Goal: Ask a question

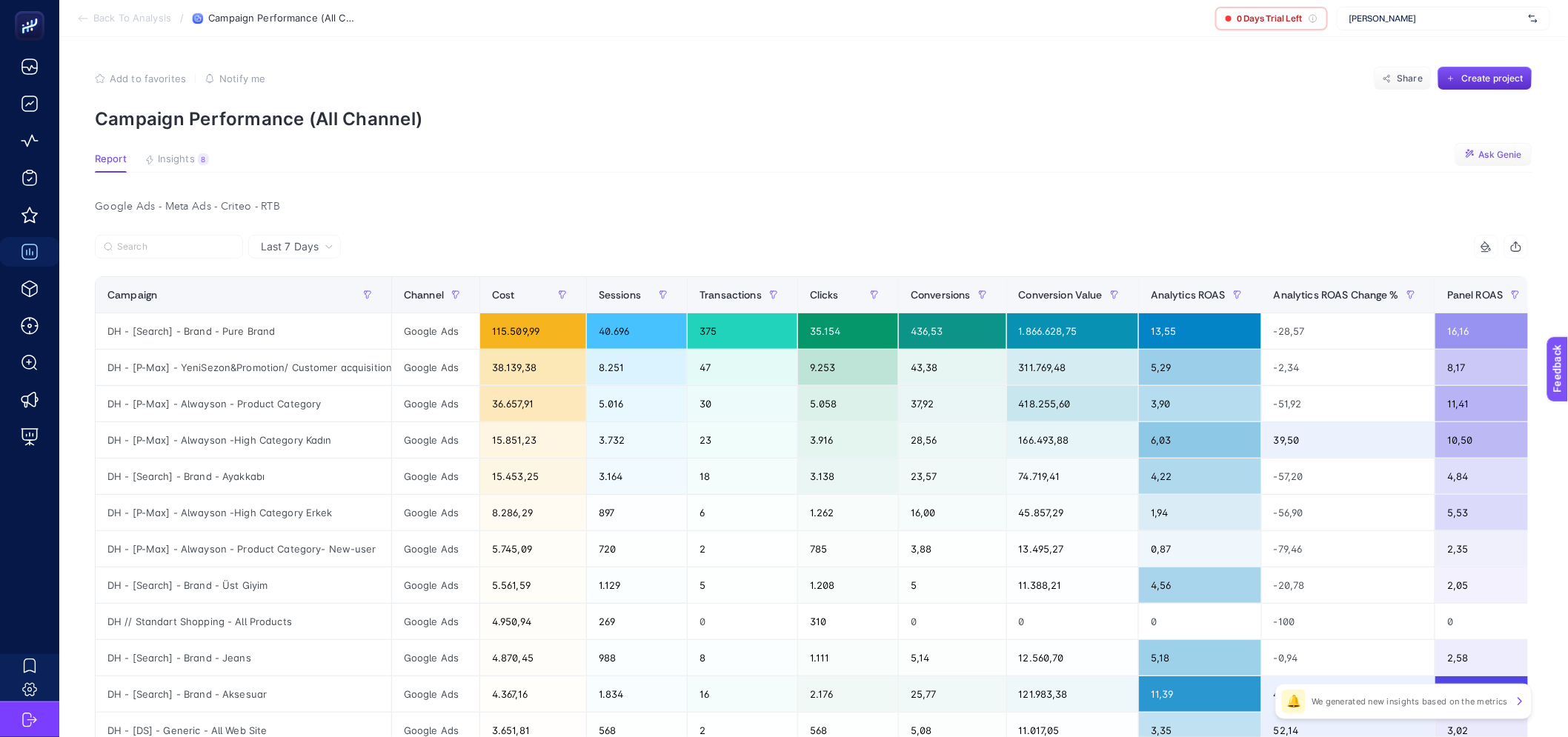
click at [1494, 154] on span "Ask Genie" at bounding box center [1500, 154] width 43 height 12
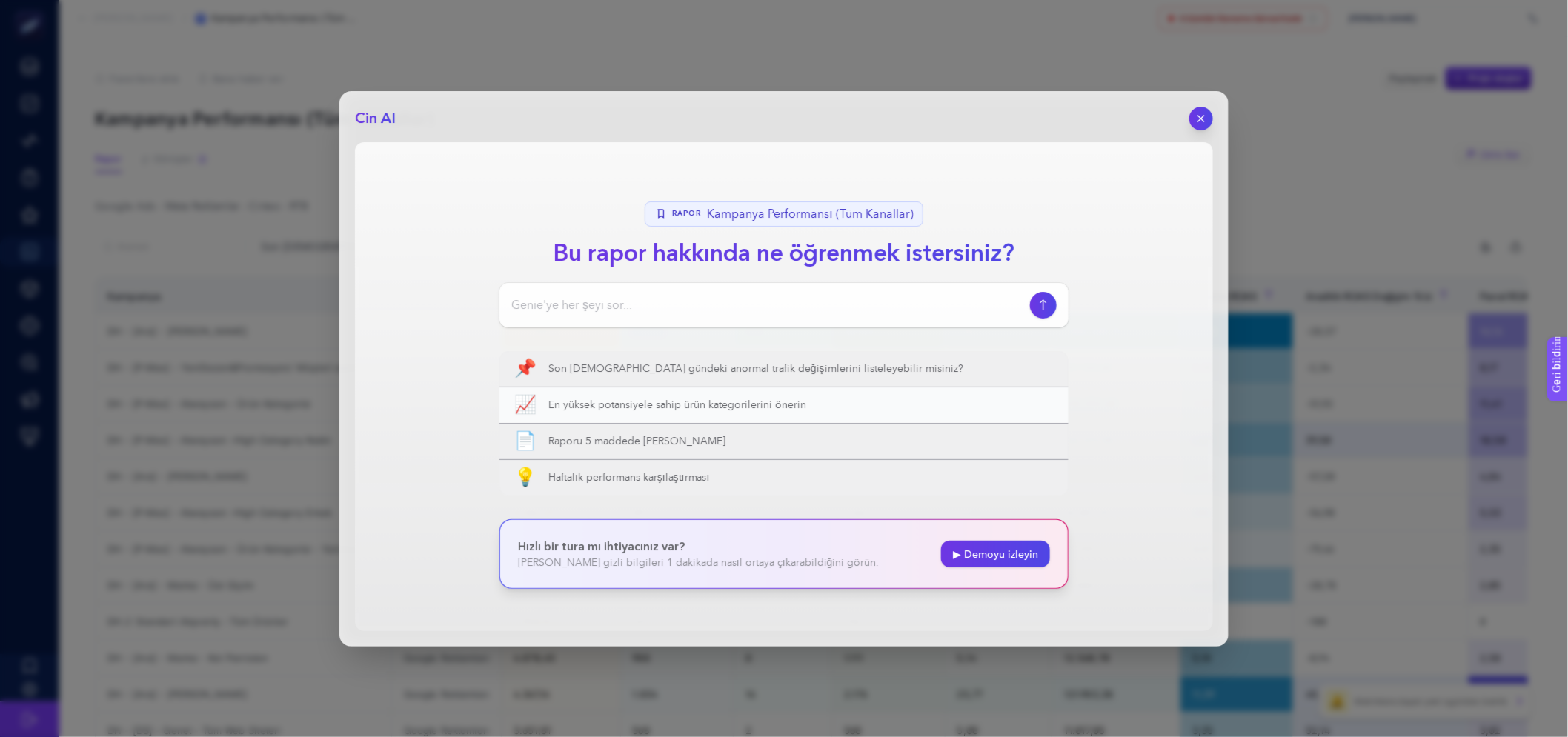
drag, startPoint x: 834, startPoint y: 406, endPoint x: 592, endPoint y: 403, distance: 242.0
click at [592, 403] on span "En yüksek potansiyele sahip ürün kategorilerini önerin" at bounding box center [801, 405] width 505 height 15
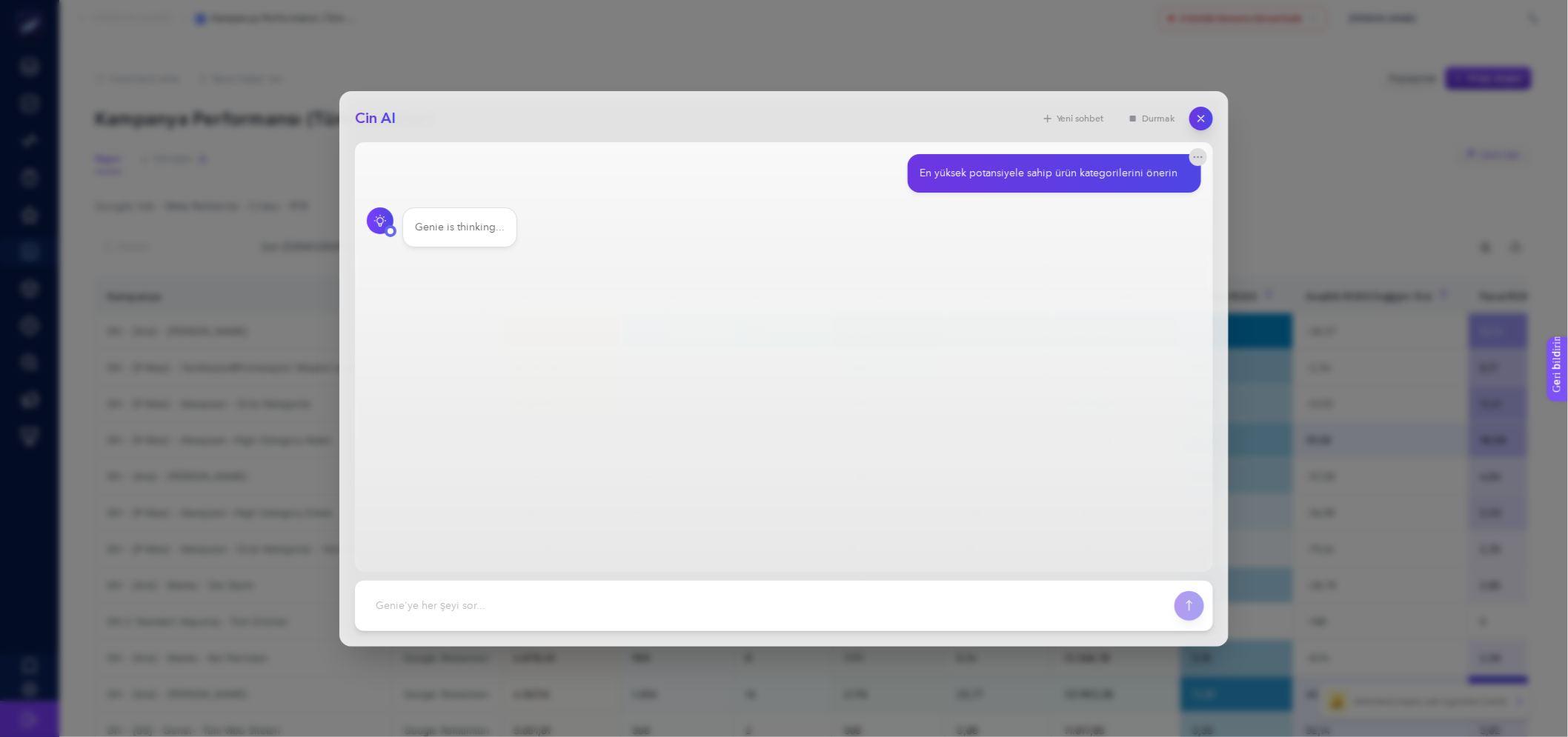
click at [704, 373] on main "En yüksek potansiyele sahip ürün kategorilerini önerin Genie is thinking..." at bounding box center [784, 357] width 858 height 430
click at [1081, 175] on font "En yüksek potansiyele sahip ürün kategorilerini önerin" at bounding box center [1048, 173] width 258 height 11
click at [969, 218] on div "Genie is thinking" at bounding box center [784, 228] width 834 height 40
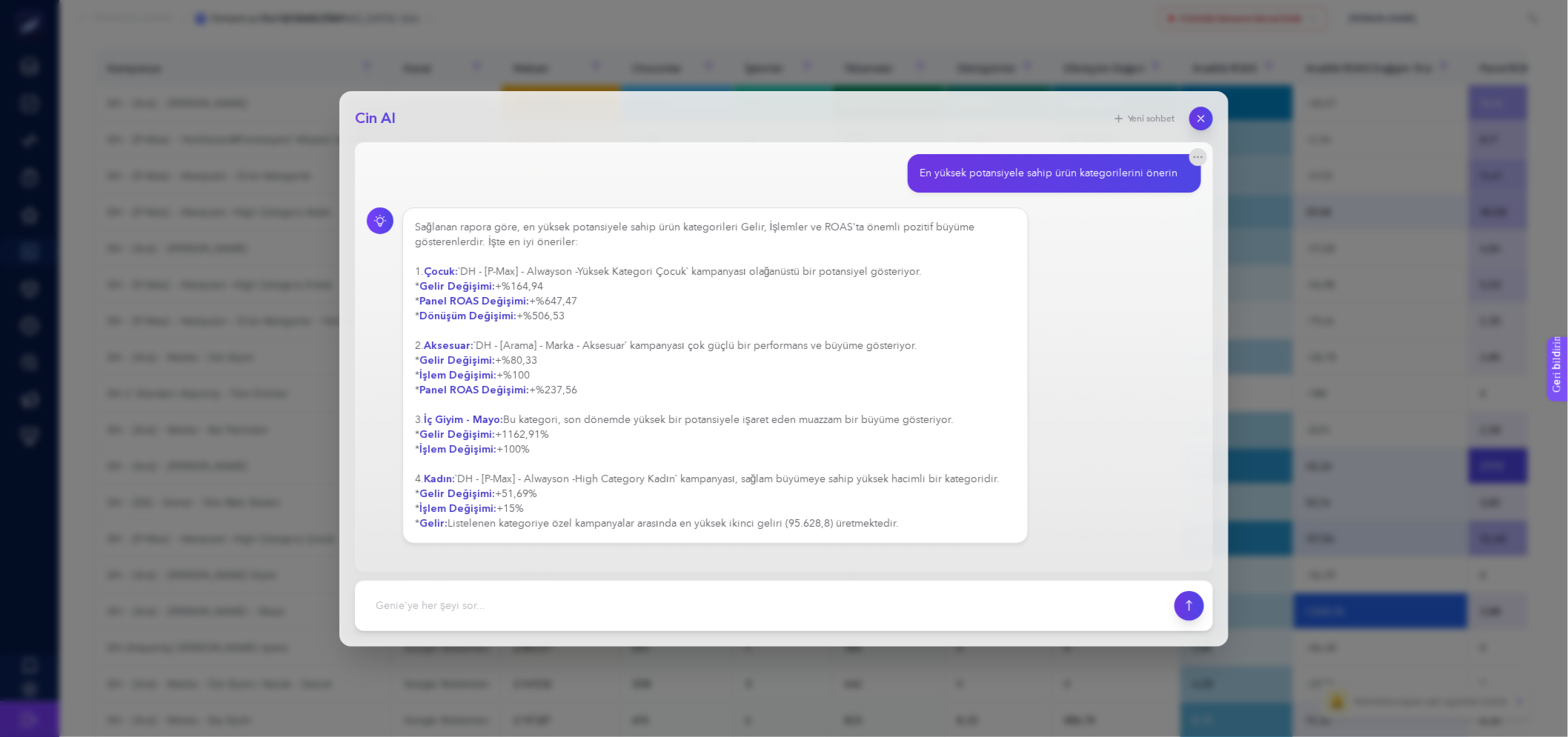
scroll to position [246, 0]
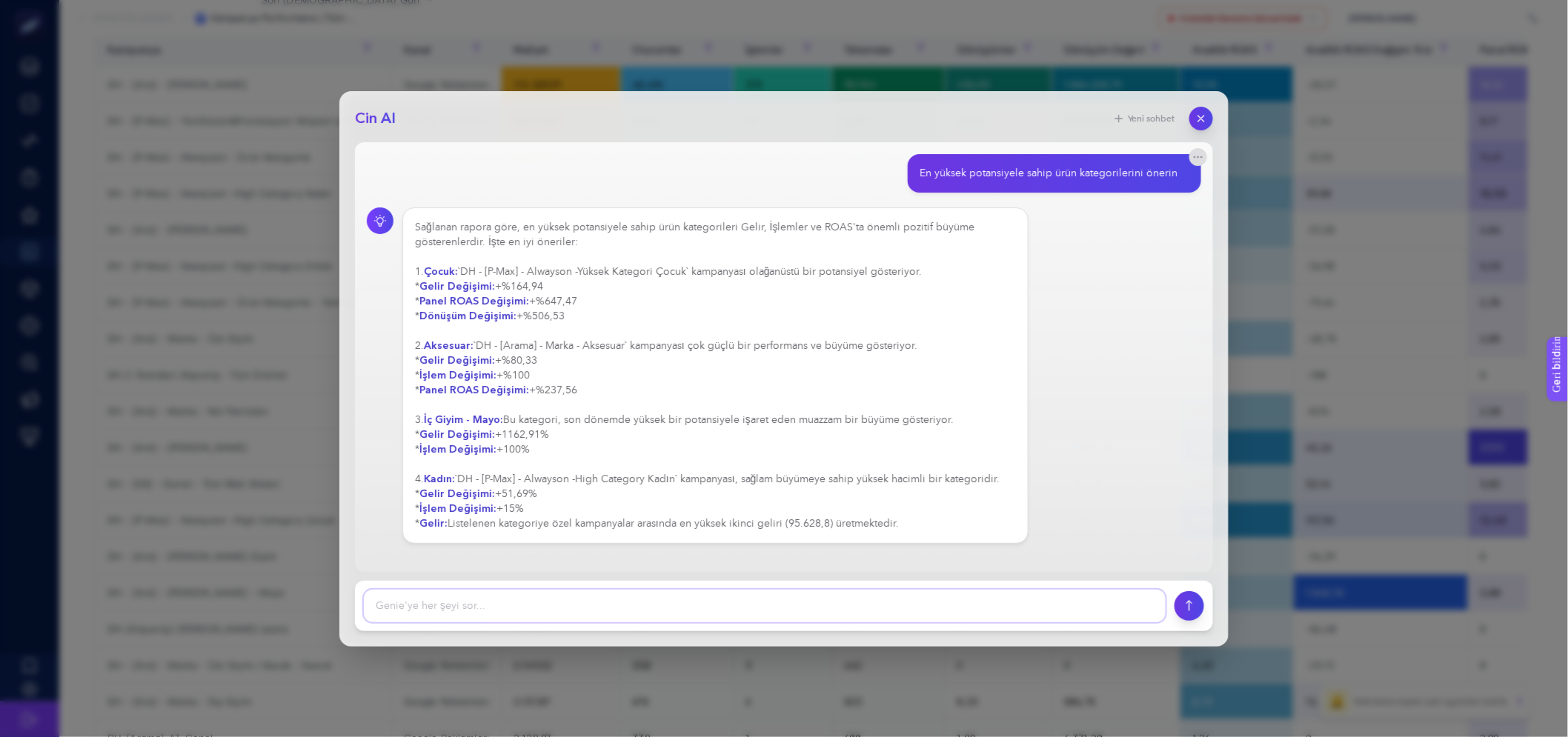
click at [736, 603] on textarea at bounding box center [765, 606] width 802 height 32
type textarea "çocuk kategorisinde ürünler hangileri büyüyen ve büyüme gösteren"
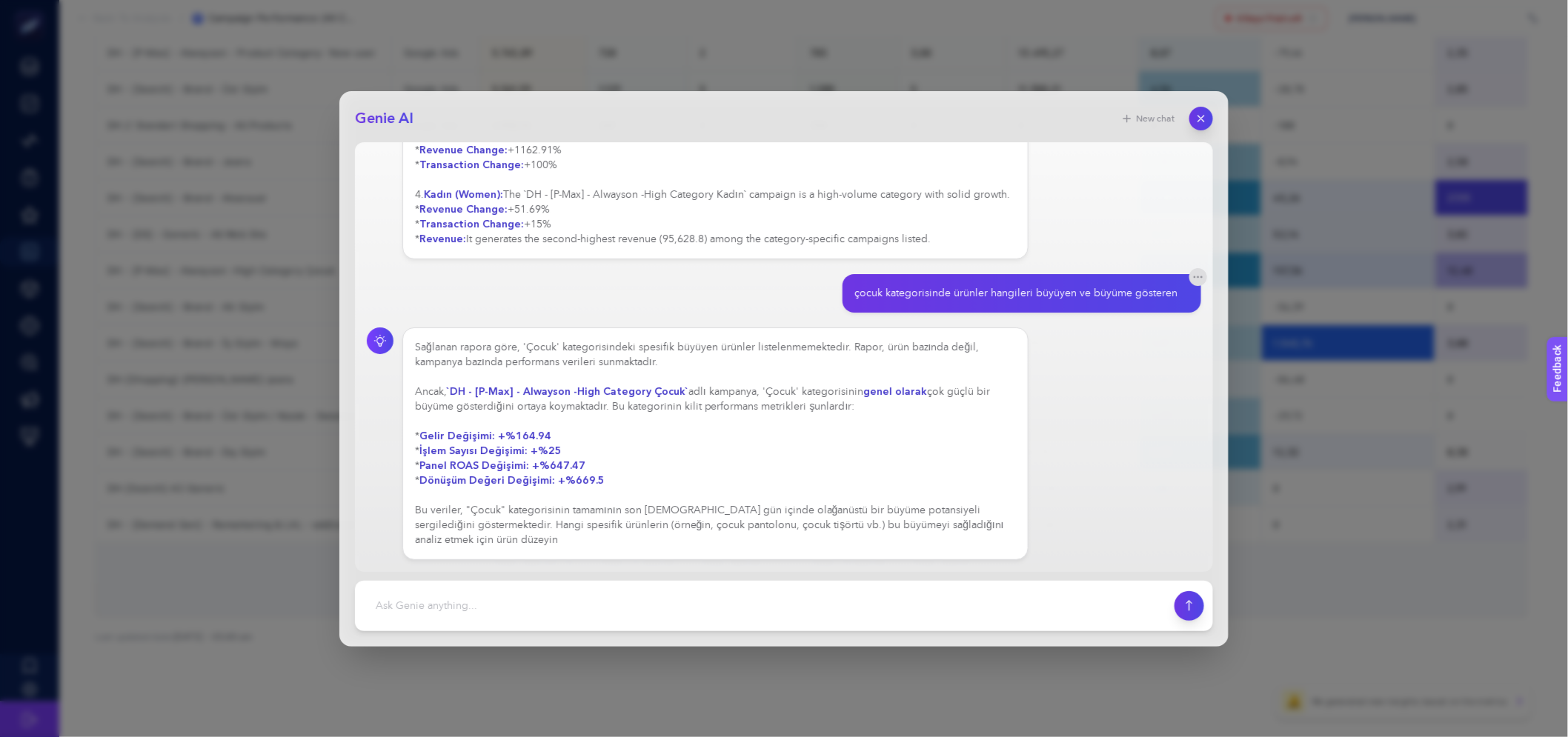
scroll to position [331, 0]
click at [774, 593] on textarea at bounding box center [765, 606] width 802 height 32
type textarea "ürün düzeyinde raporlar mıısın"
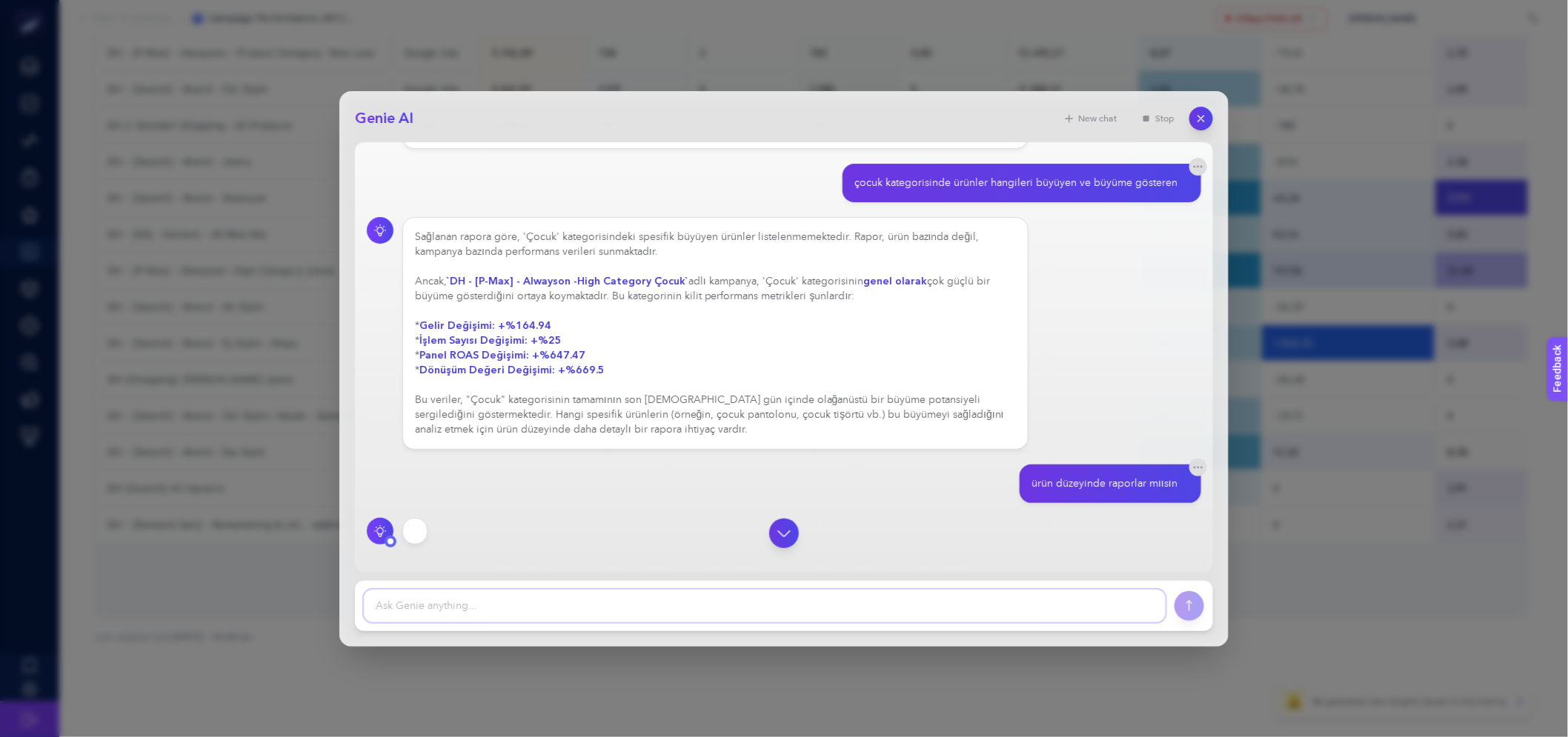
scroll to position [425, 0]
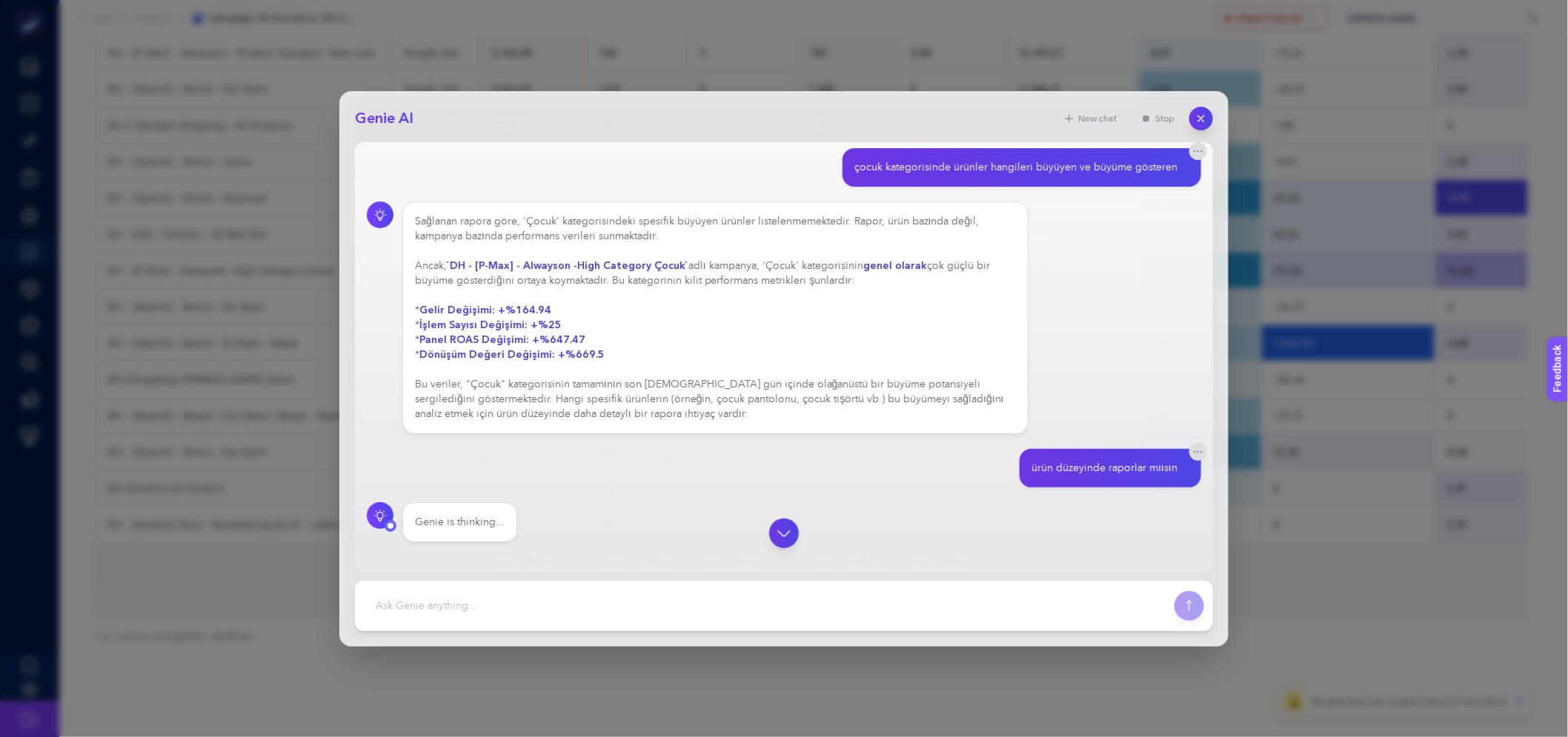
click at [841, 397] on div "Sağlanan rapora göre, 'Çocuk' kategorisindeki spesifik büyüyen ürünler listelen…" at bounding box center [715, 318] width 601 height 208
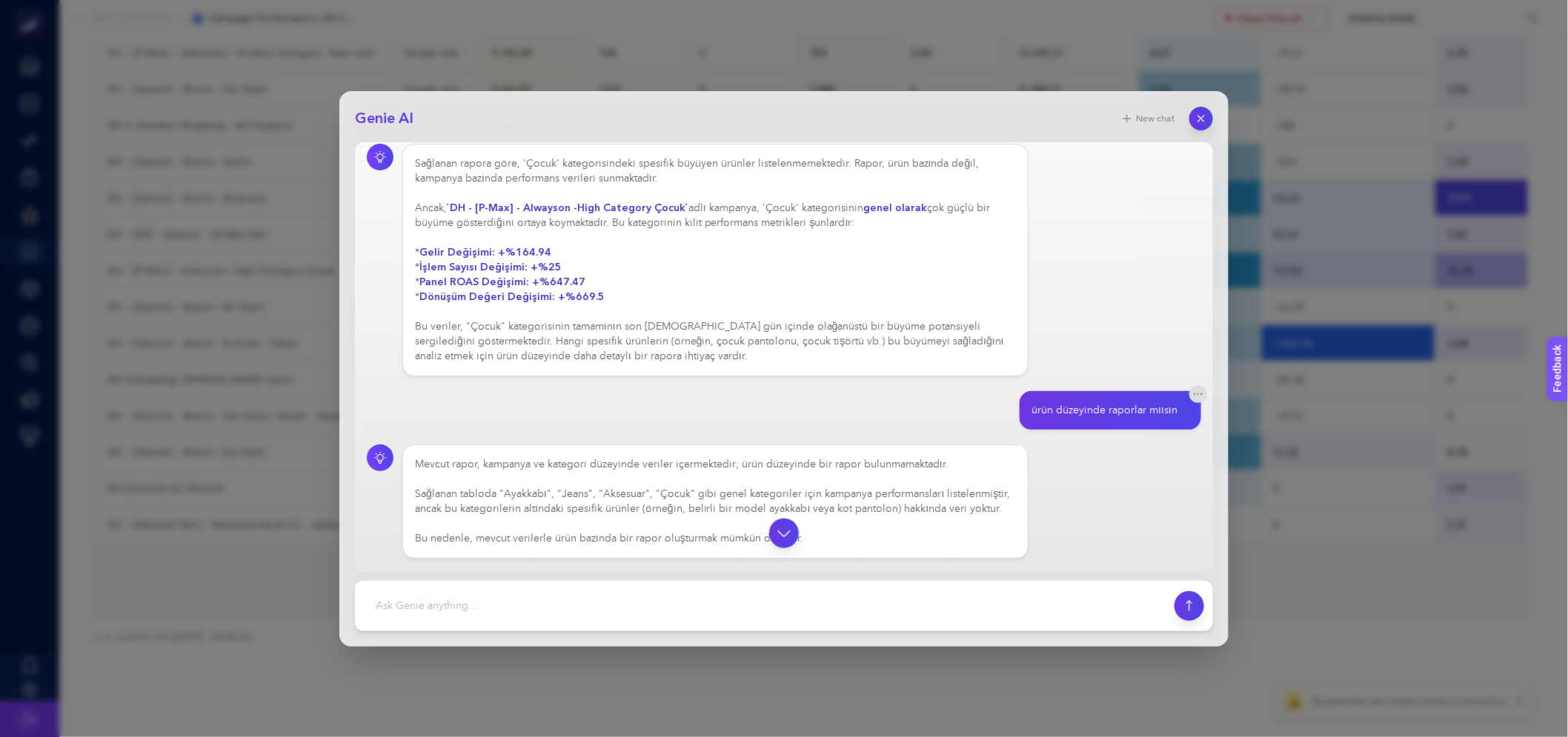
scroll to position [513, 0]
click at [1198, 121] on icon "button" at bounding box center [1202, 118] width 13 height 13
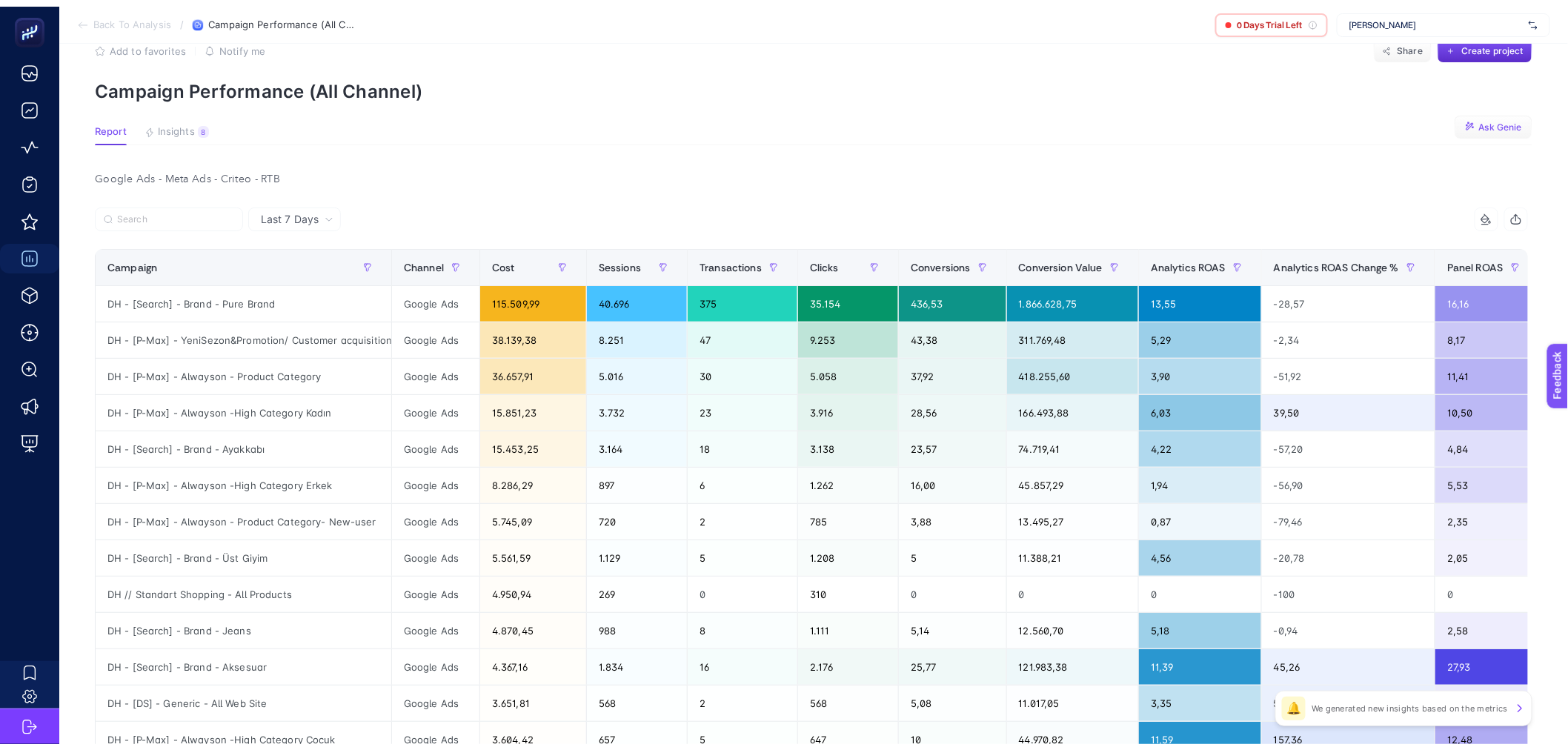
scroll to position [10, 0]
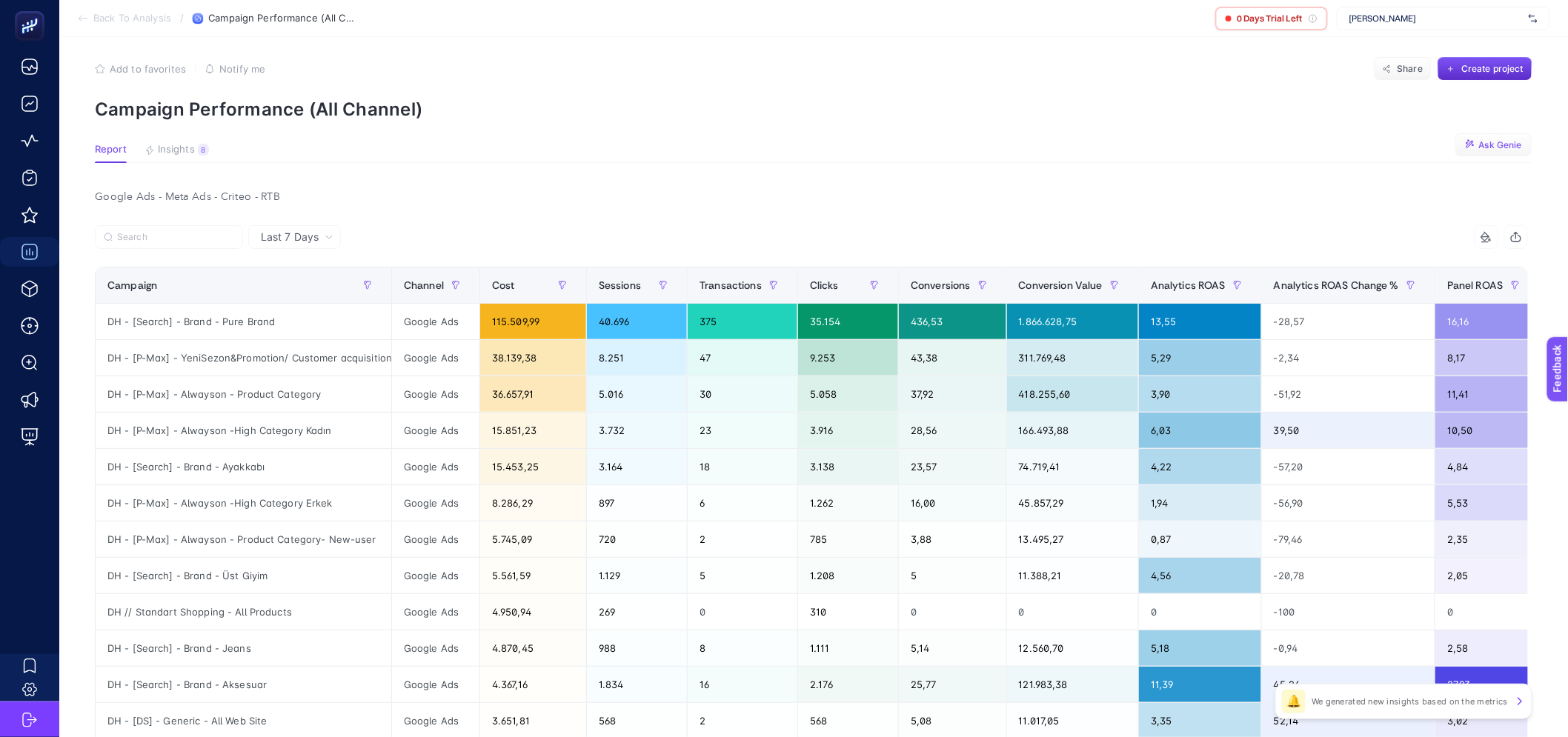
click at [1483, 137] on button "Ask Genie" at bounding box center [1494, 145] width 78 height 23
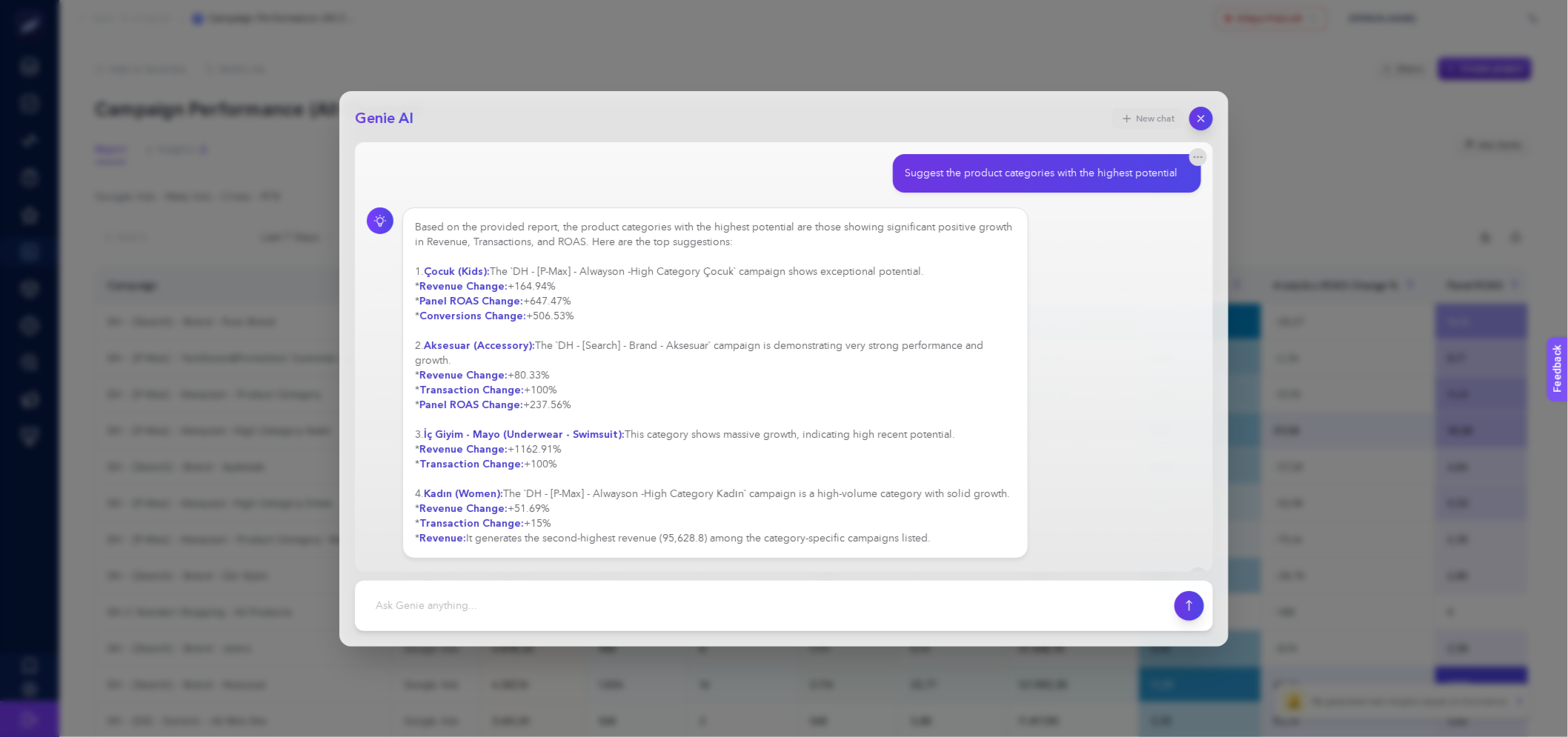
click at [1154, 124] on button "New chat" at bounding box center [1148, 119] width 71 height 21
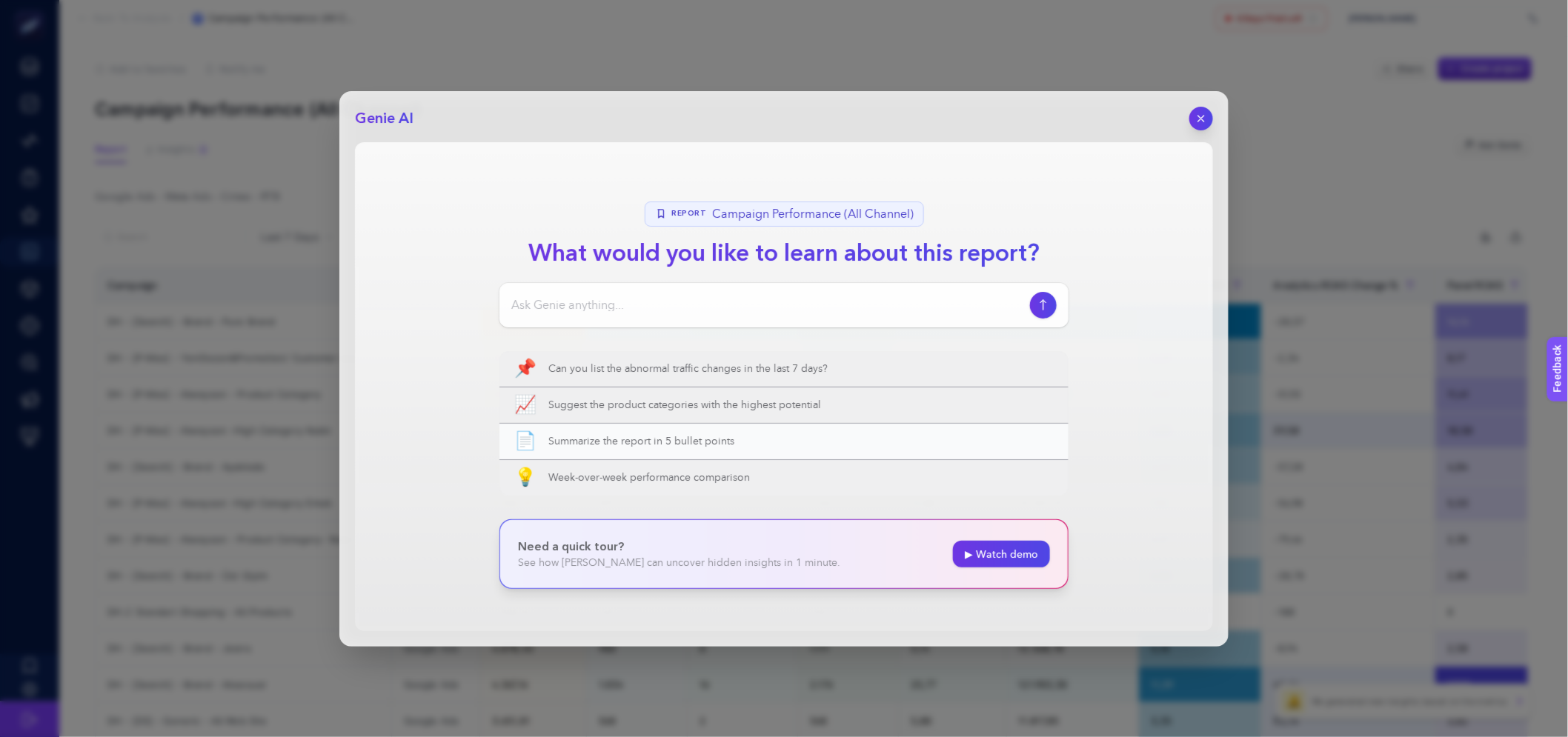
click at [752, 437] on span "Summarize the report in 5 bullet points" at bounding box center [801, 441] width 505 height 15
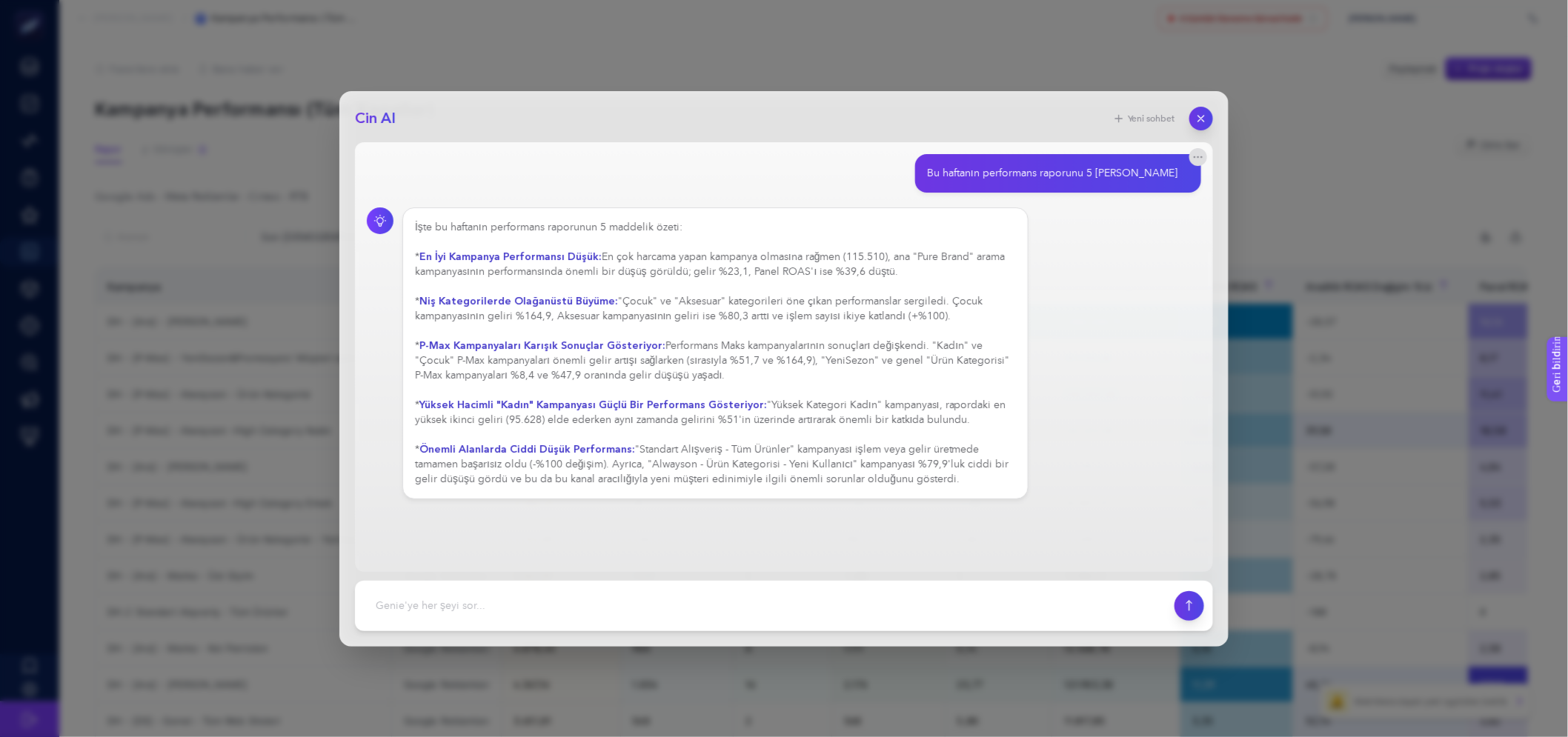
click at [818, 276] on font "En çok harcama yapan kampanya olmasına rağmen (115.510), ana "Pure Brand" arama…" at bounding box center [710, 264] width 591 height 25
click at [1056, 308] on div "İşte bu haftanın performans raporunun 5 maddelik özeti: * En İyi Kampanya Perfo…" at bounding box center [784, 353] width 834 height 292
click at [1206, 122] on icon "button" at bounding box center [1202, 118] width 13 height 13
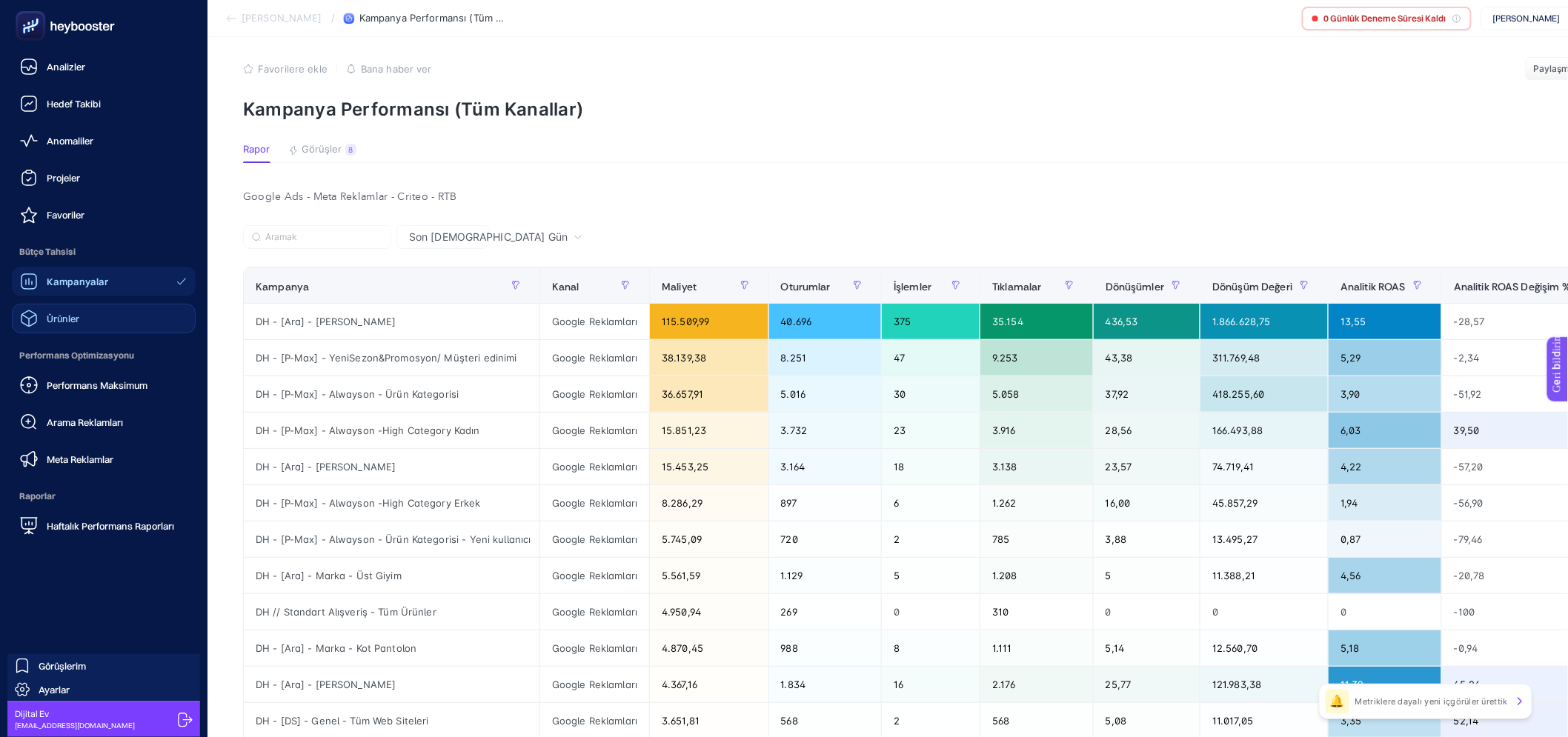
click at [76, 320] on font "Ürünler" at bounding box center [63, 318] width 32 height 12
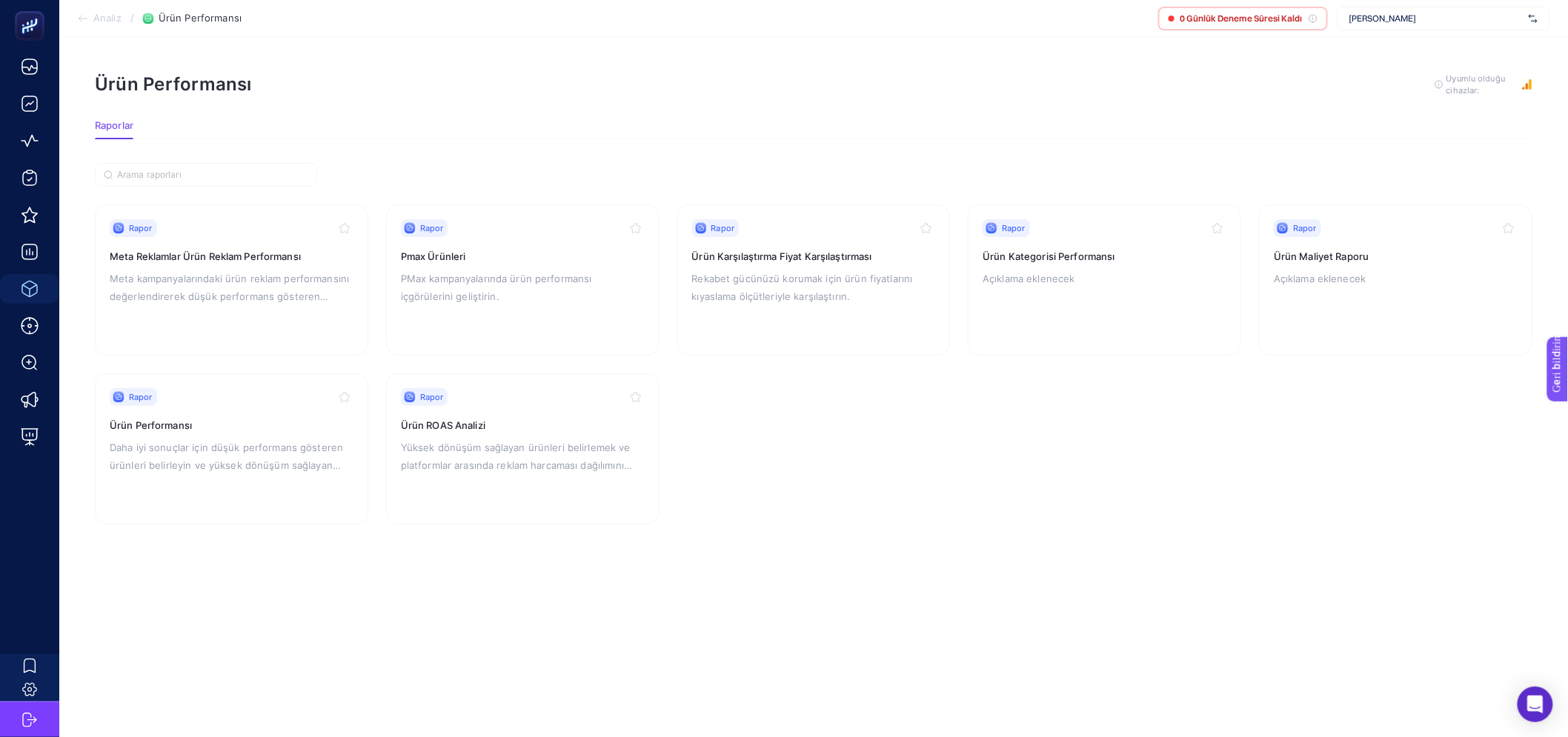
click at [603, 314] on div "Rapor Pmax Ürünleri PMax kampanyalarında ürün performansı içgörülerini geliştir…" at bounding box center [523, 280] width 244 height 121
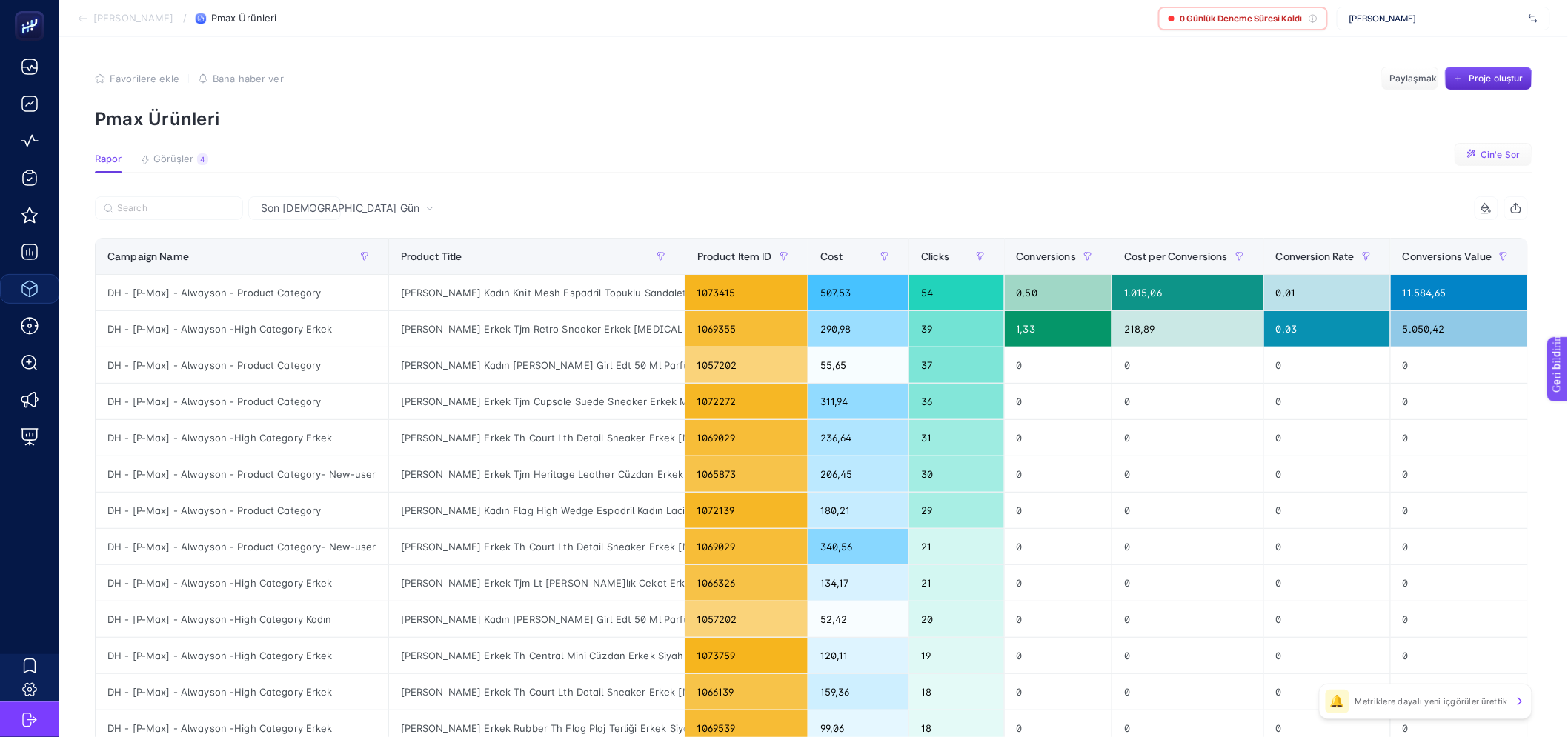
drag, startPoint x: 1515, startPoint y: 152, endPoint x: 1478, endPoint y: 162, distance: 38.3
click at [1514, 152] on font "Cin'e Sor" at bounding box center [1500, 154] width 40 height 11
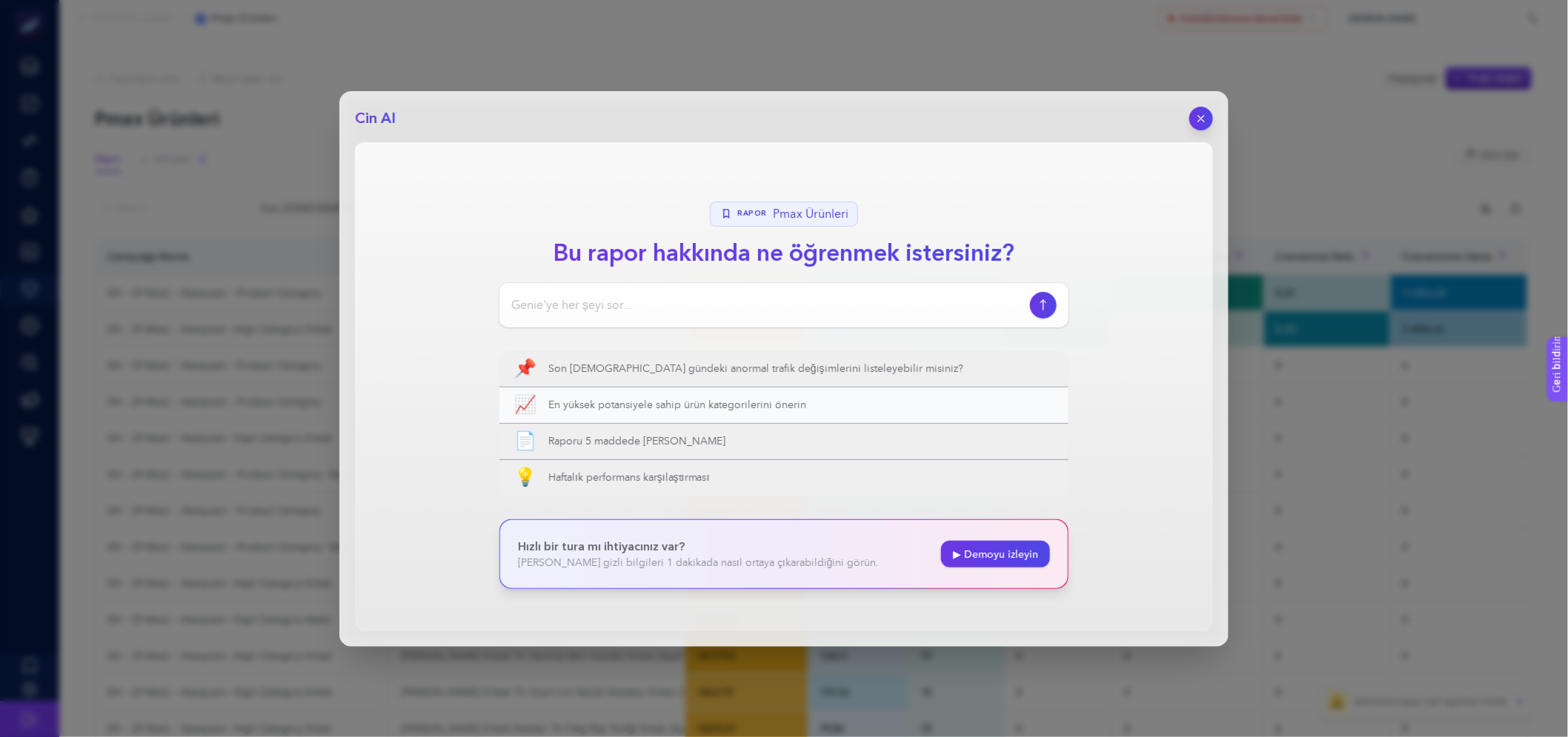
click at [672, 403] on font "En yüksek potansiyele sahip ürün kategorilerini önerin" at bounding box center [677, 405] width 258 height 11
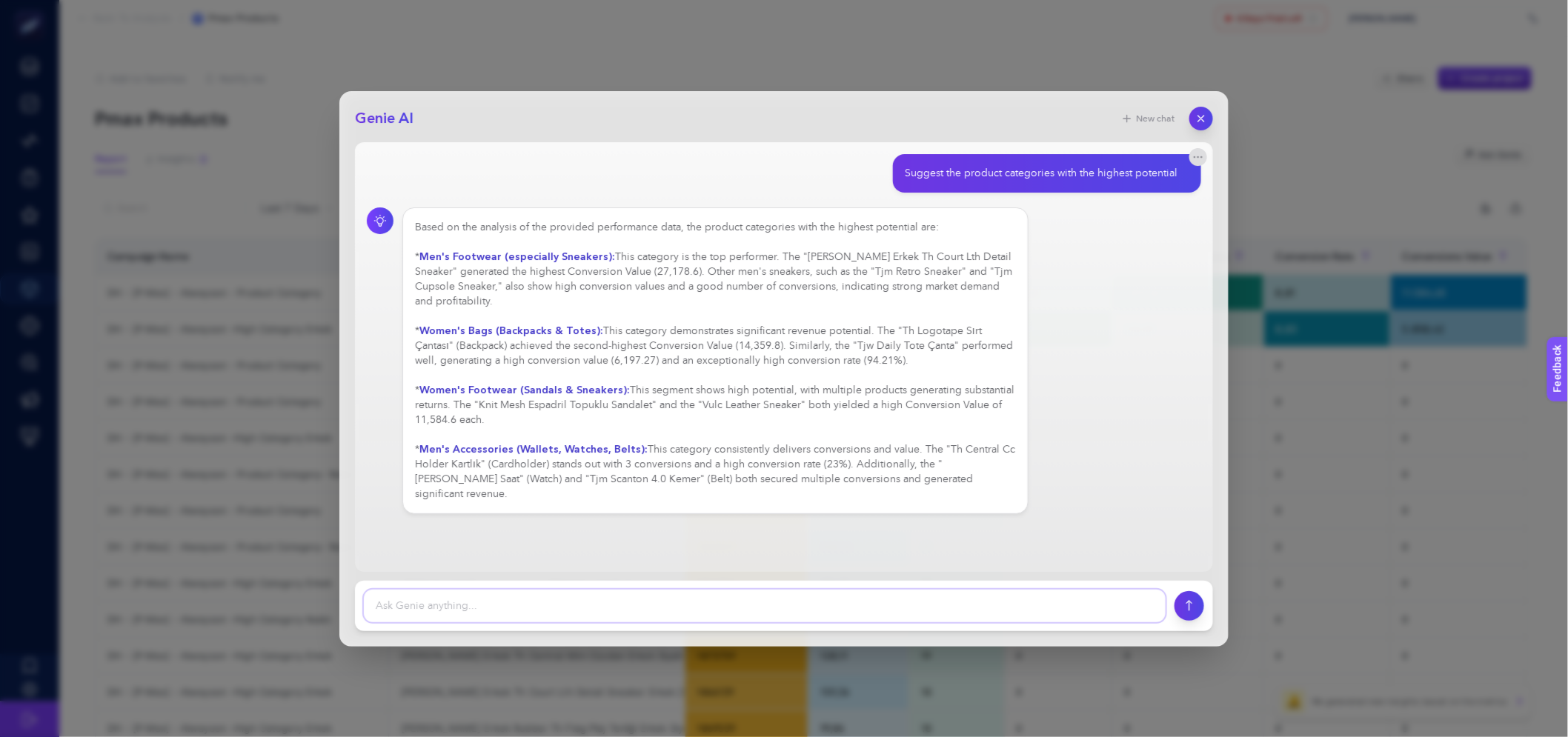
click at [649, 616] on textarea at bounding box center [765, 606] width 802 height 32
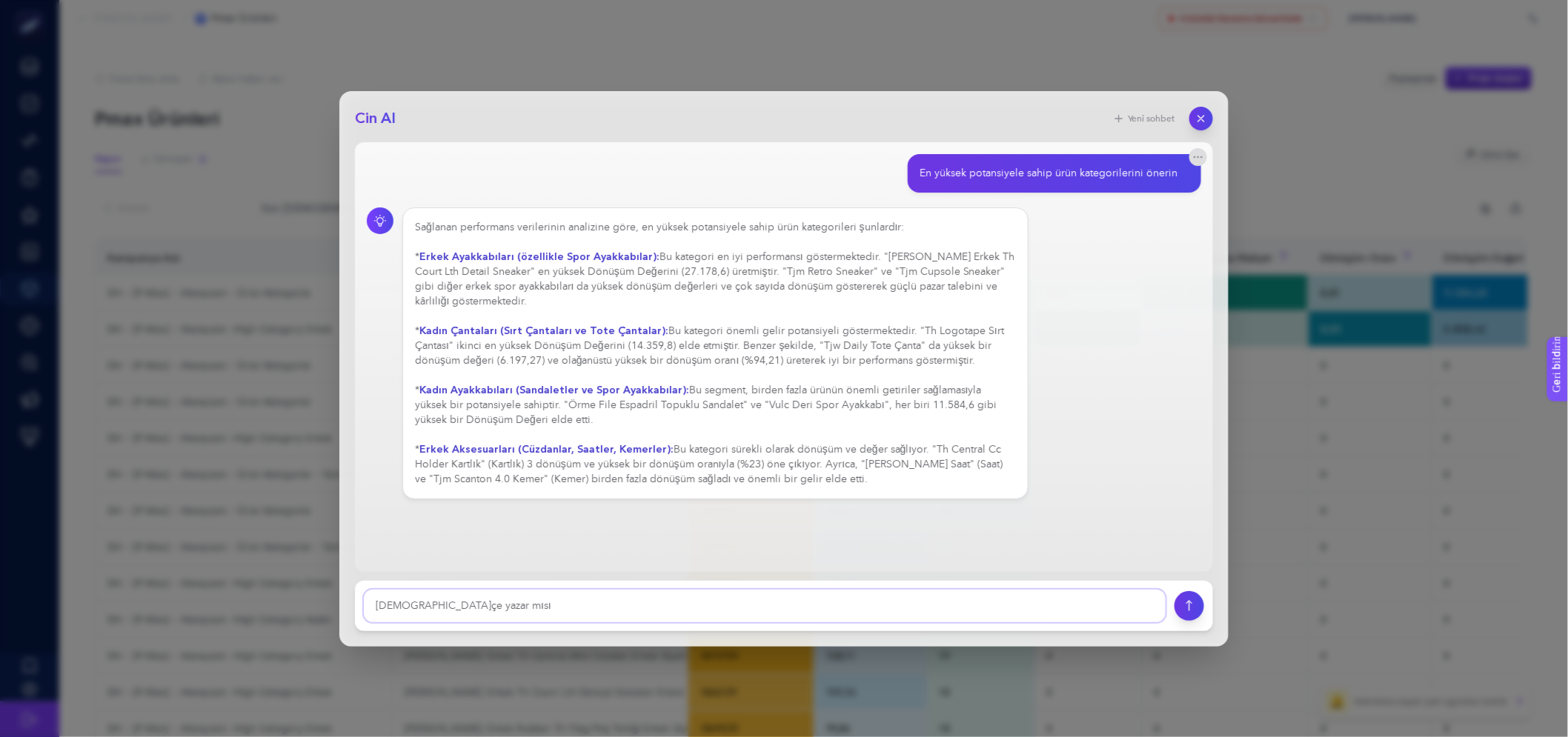
type textarea "[DEMOGRAPHIC_DATA]çe yazar mısın"
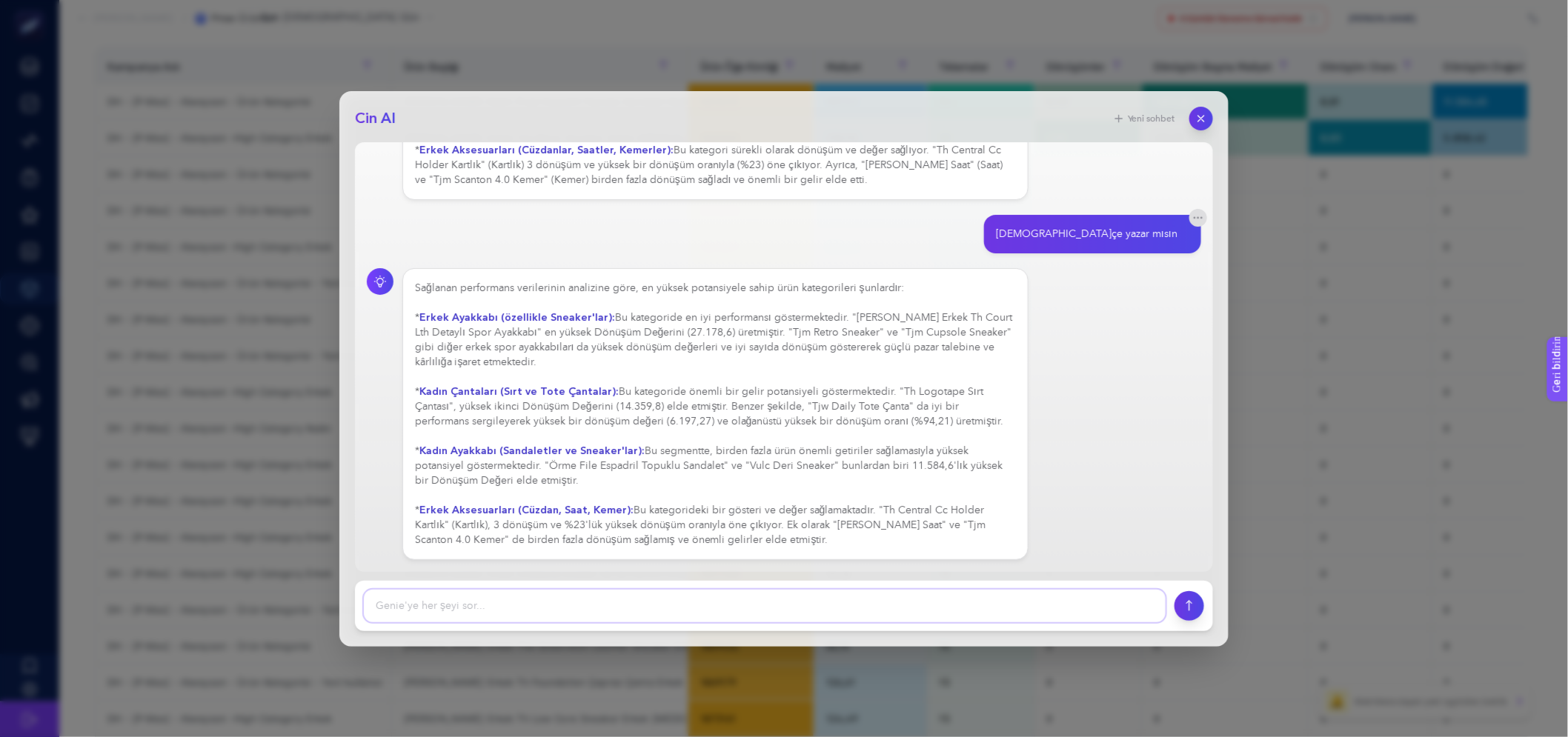
scroll to position [465, 0]
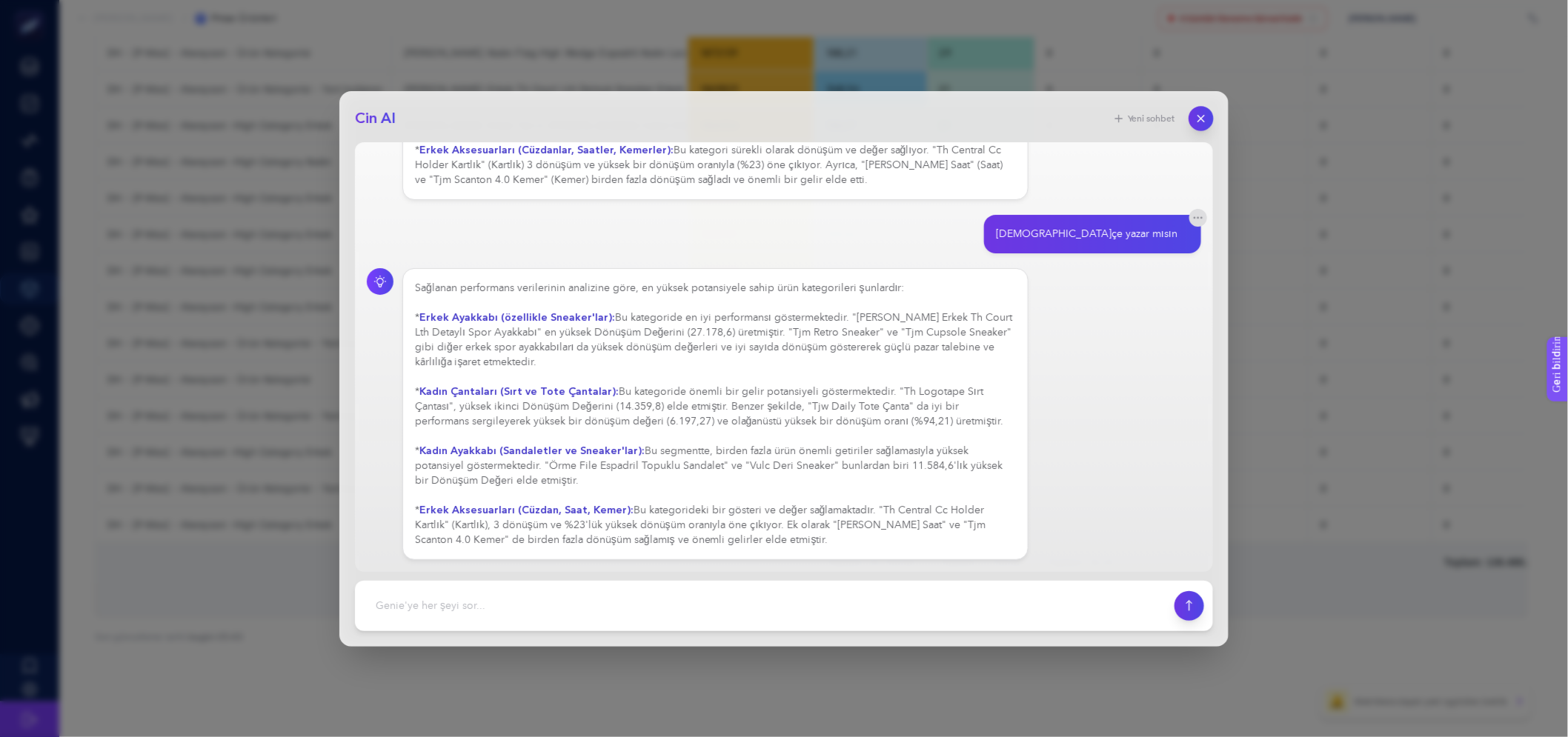
click at [1208, 113] on button "button" at bounding box center [1201, 118] width 25 height 25
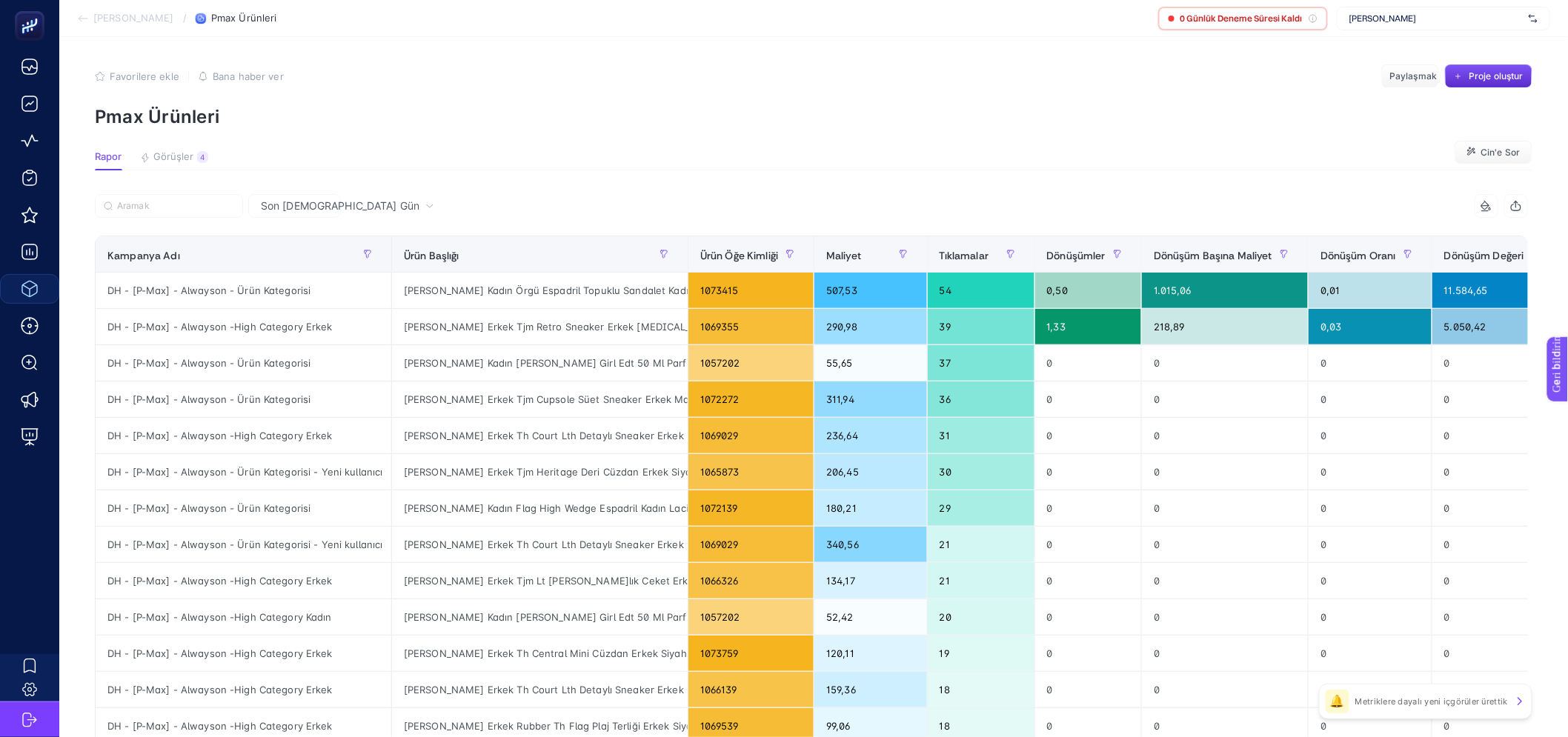
scroll to position [0, 0]
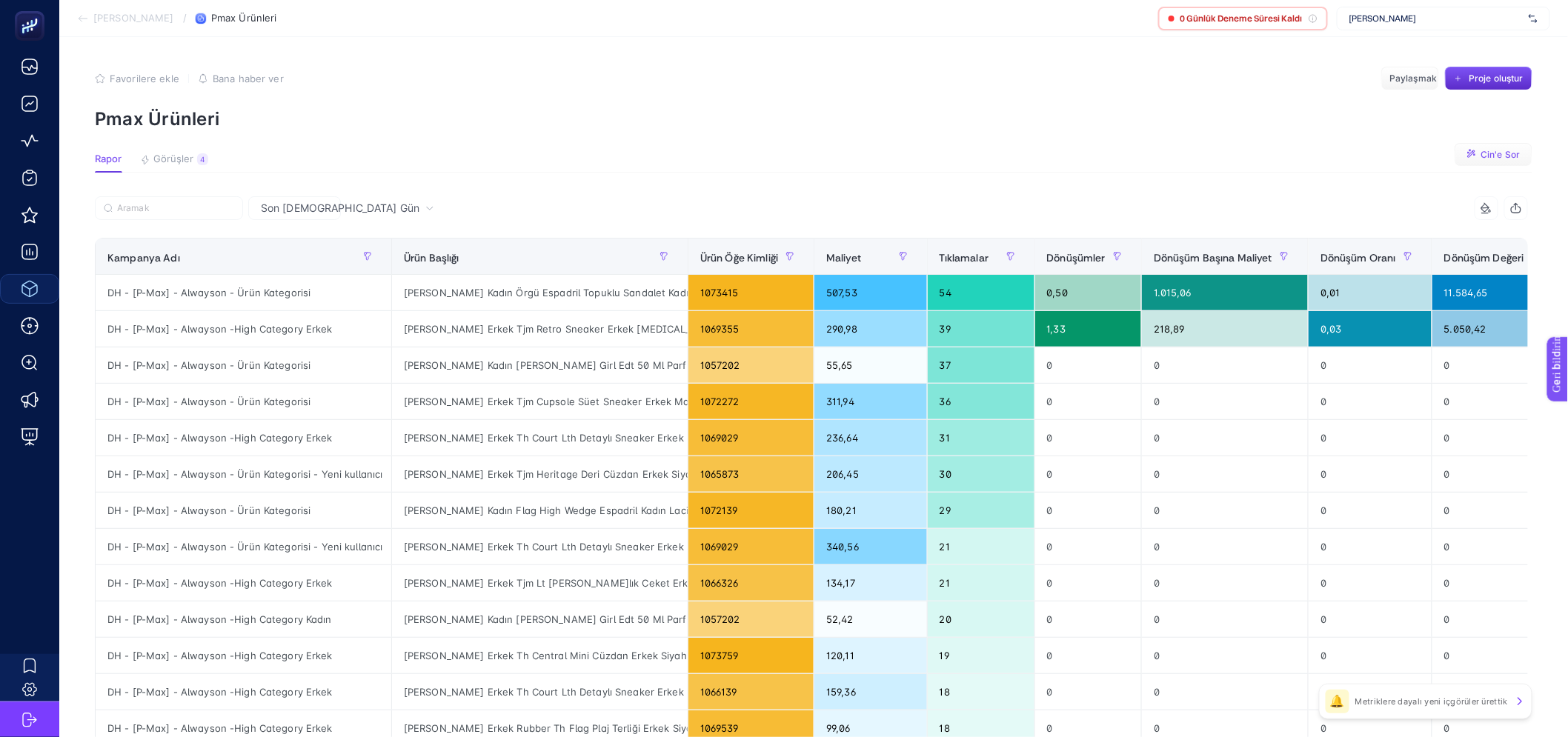
click at [1471, 150] on button "Cin'e Sor" at bounding box center [1494, 154] width 78 height 23
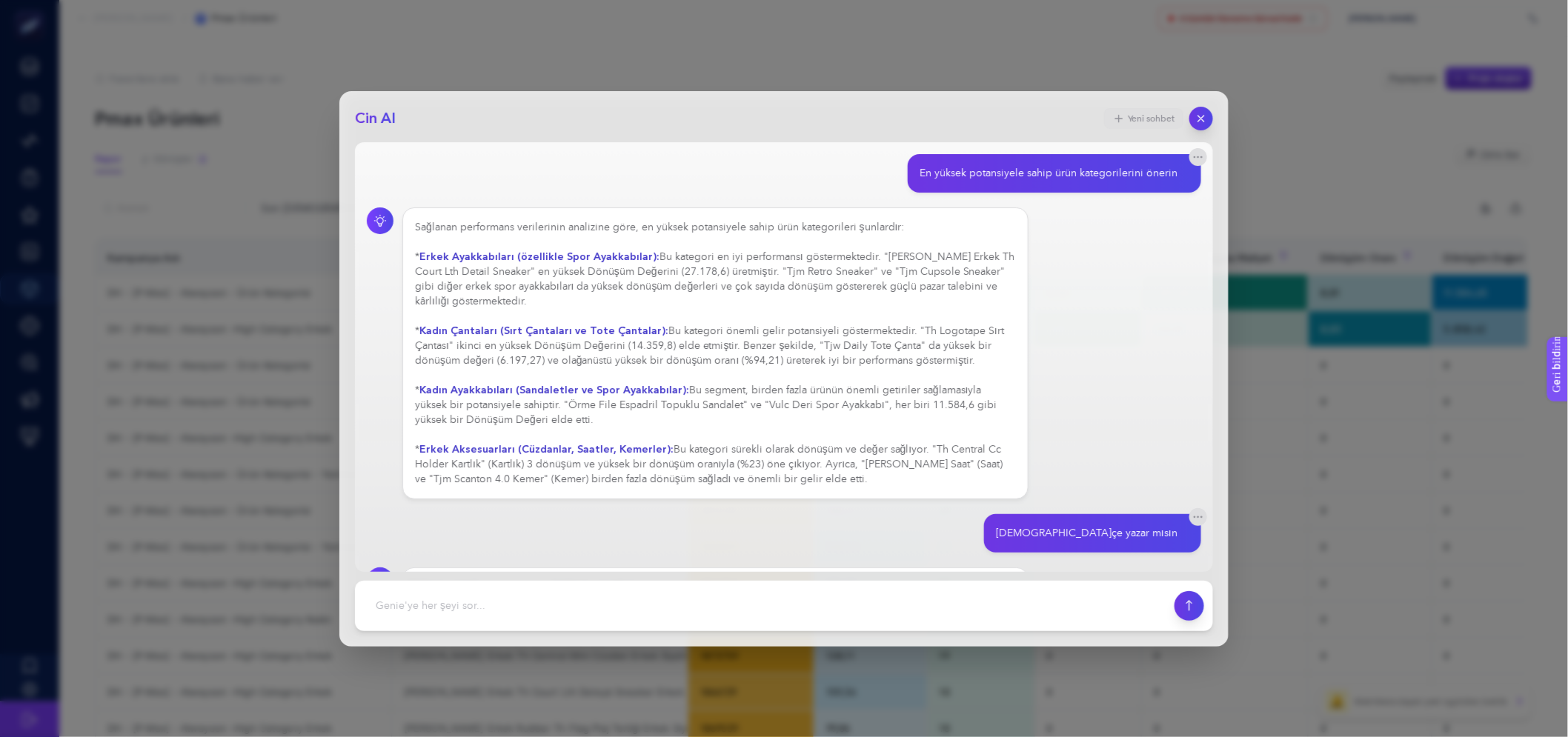
click at [1116, 116] on icon "button" at bounding box center [1119, 118] width 12 height 12
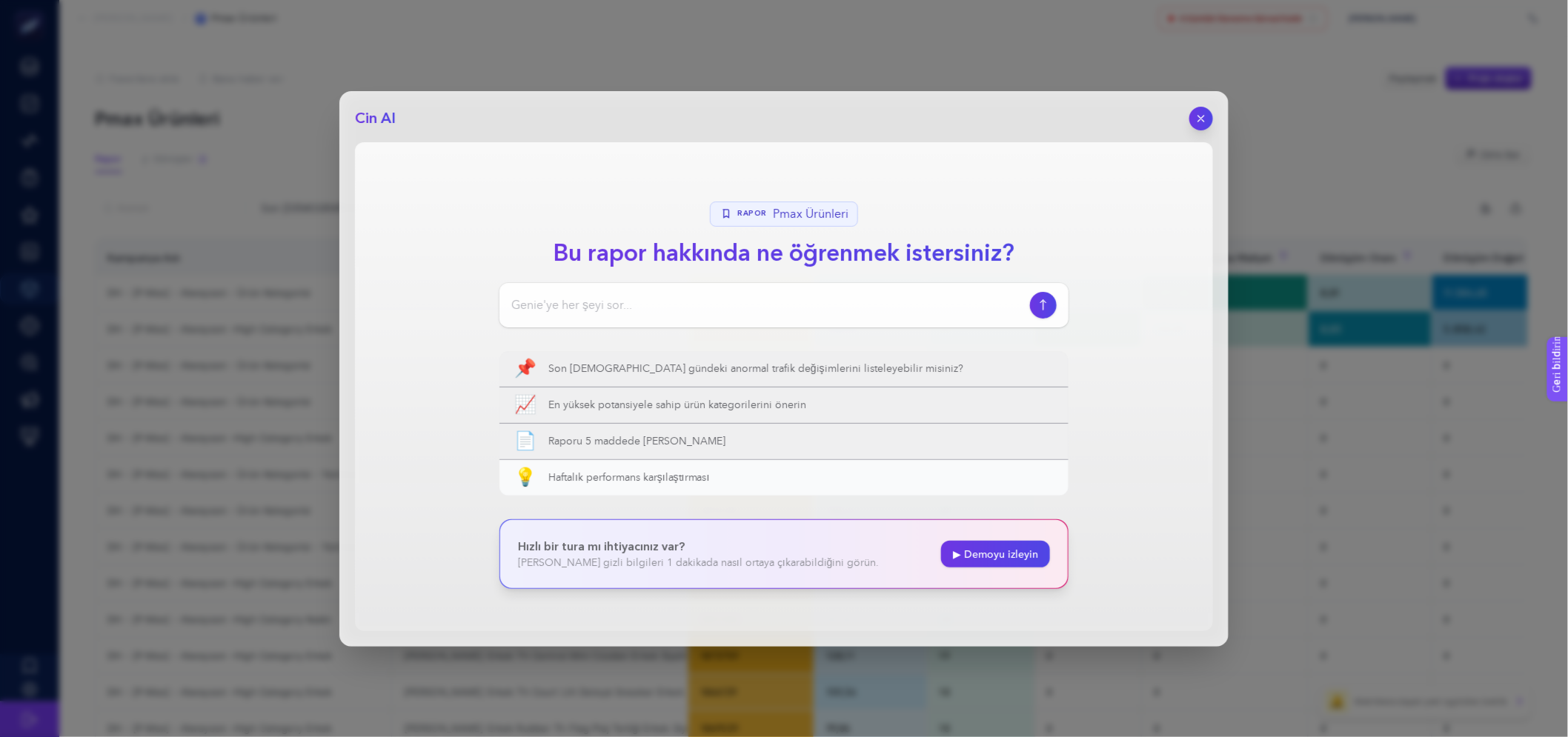
click at [750, 478] on span "Haftalık performans karşılaştırması" at bounding box center [801, 478] width 505 height 15
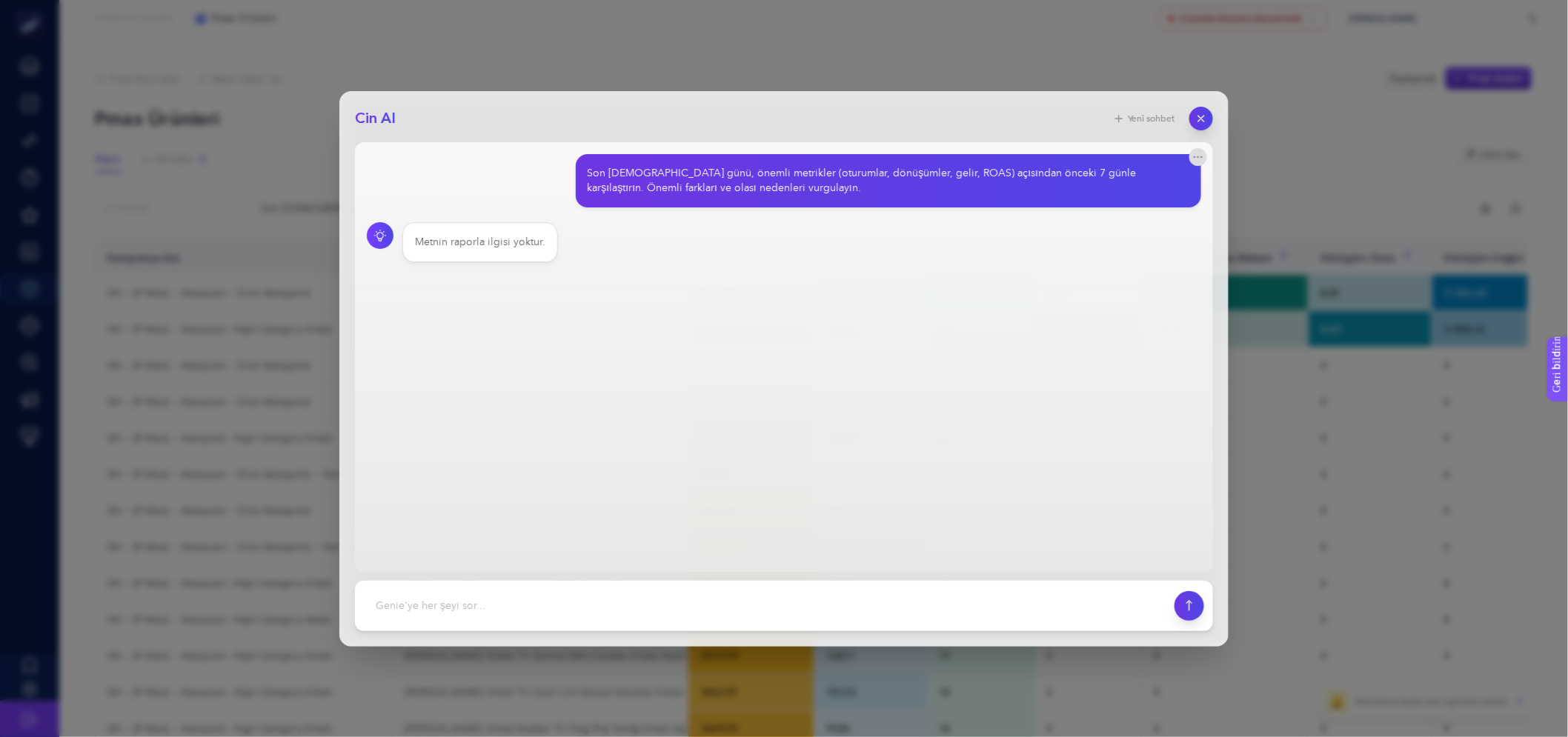
drag, startPoint x: 1204, startPoint y: 124, endPoint x: 1058, endPoint y: 136, distance: 146.5
click at [1058, 136] on div "Cin AI Yeni sohbet Son [DEMOGRAPHIC_DATA] günü, önemli metrikler (oturumlar, dö…" at bounding box center [784, 369] width 889 height 556
click at [1113, 115] on icon "button" at bounding box center [1119, 118] width 12 height 12
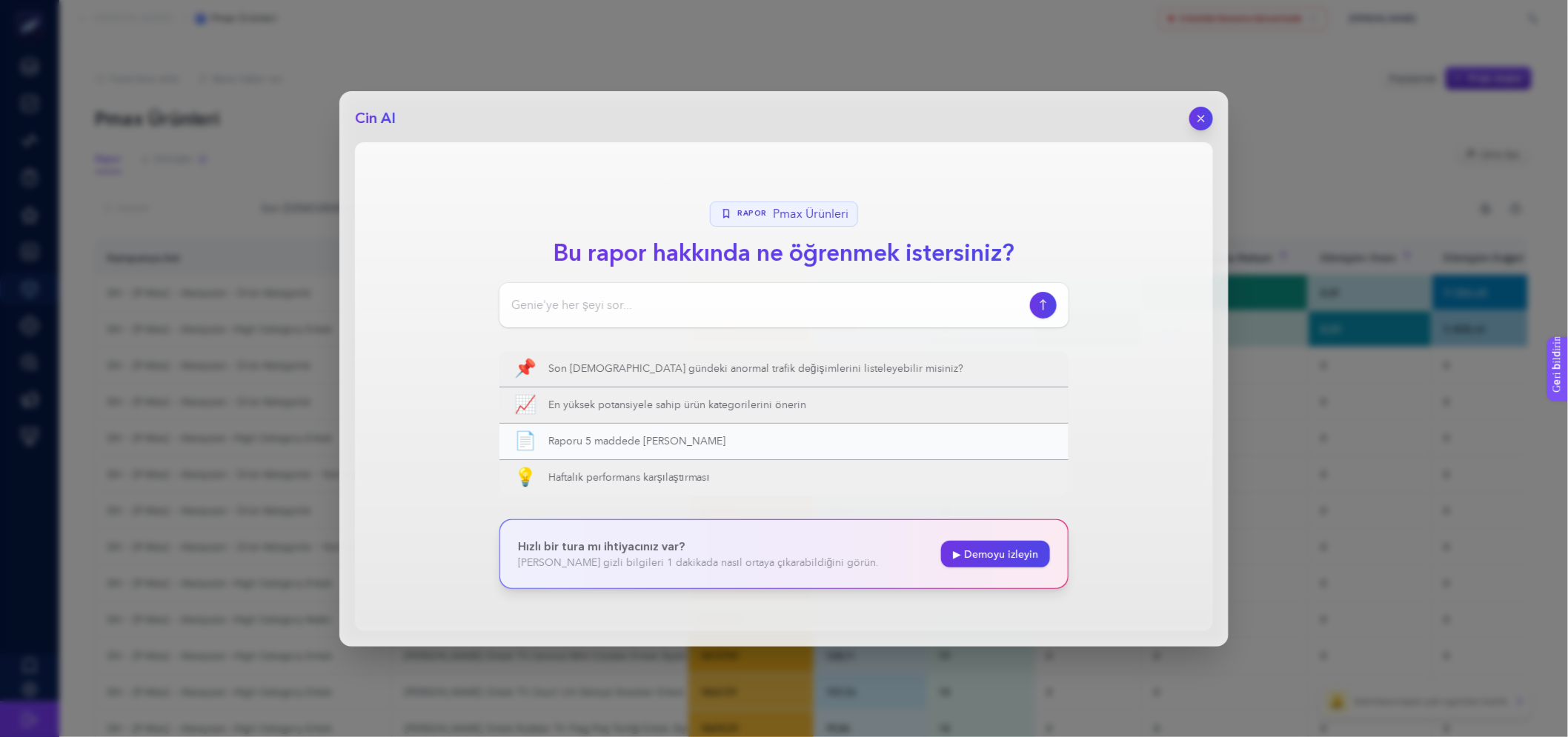
click at [618, 451] on button "📄 Raporu 5 maddede [PERSON_NAME]" at bounding box center [784, 441] width 569 height 36
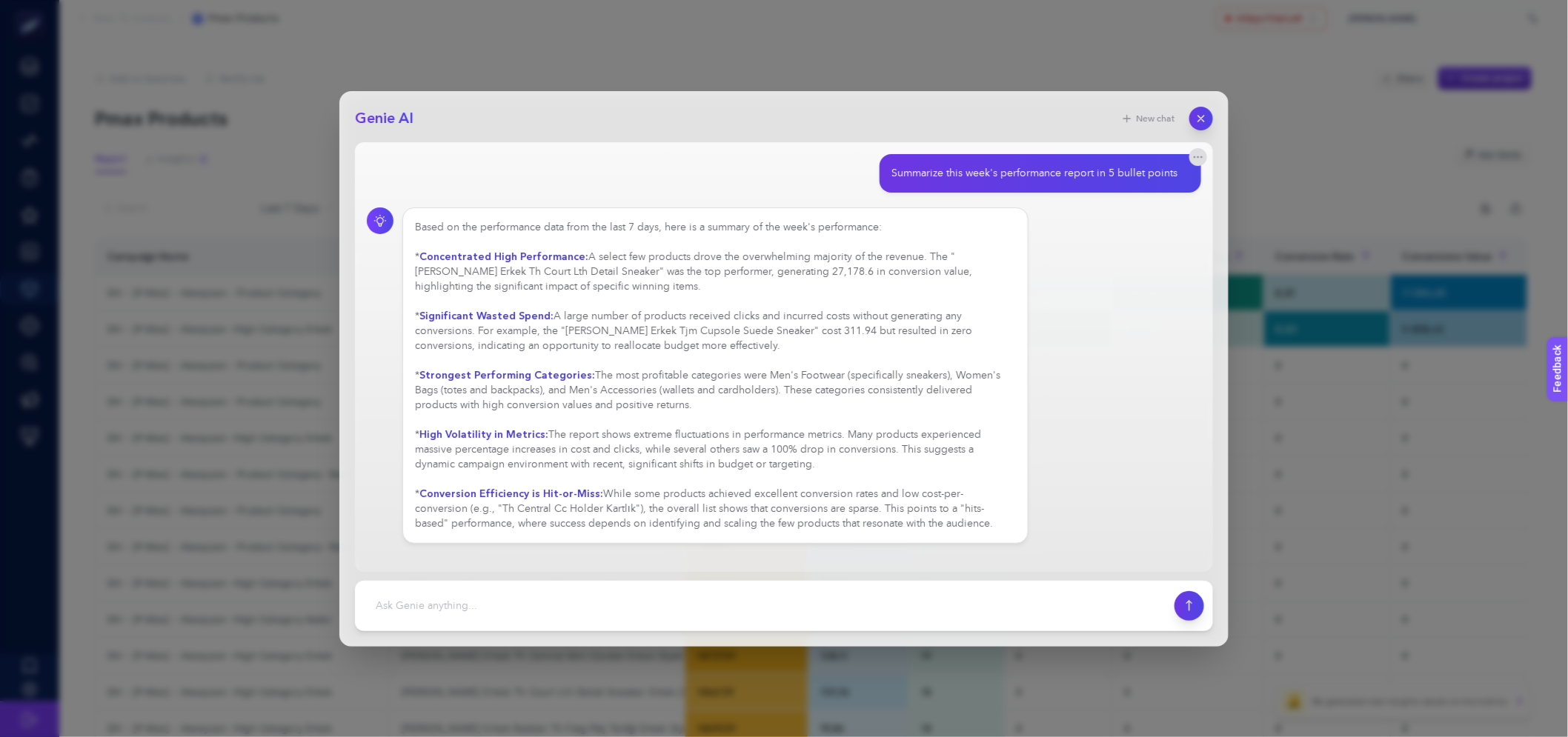
click at [773, 248] on div "Based on the performance data from the last 7 days, here is a summary of the we…" at bounding box center [715, 375] width 601 height 311
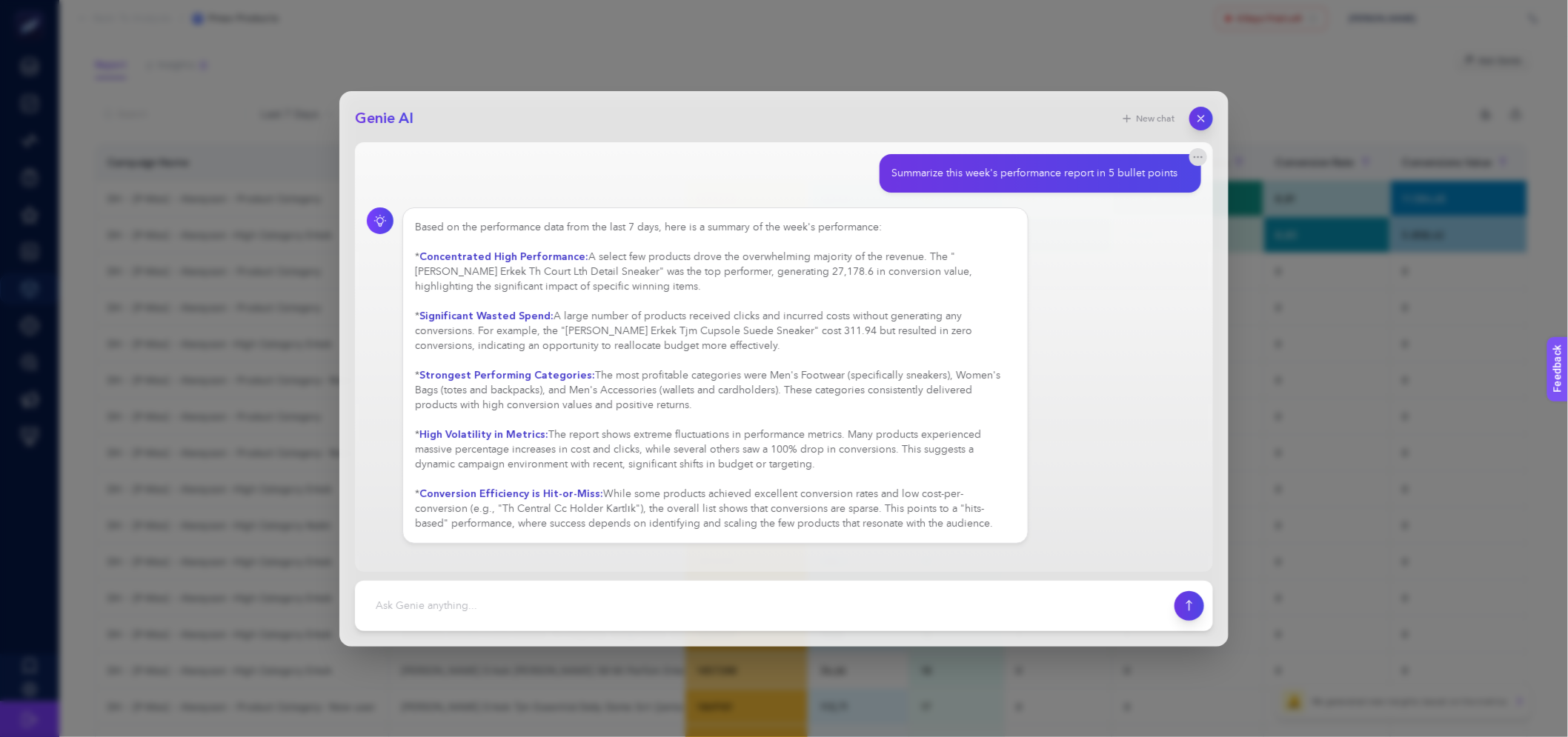
scroll to position [82, 0]
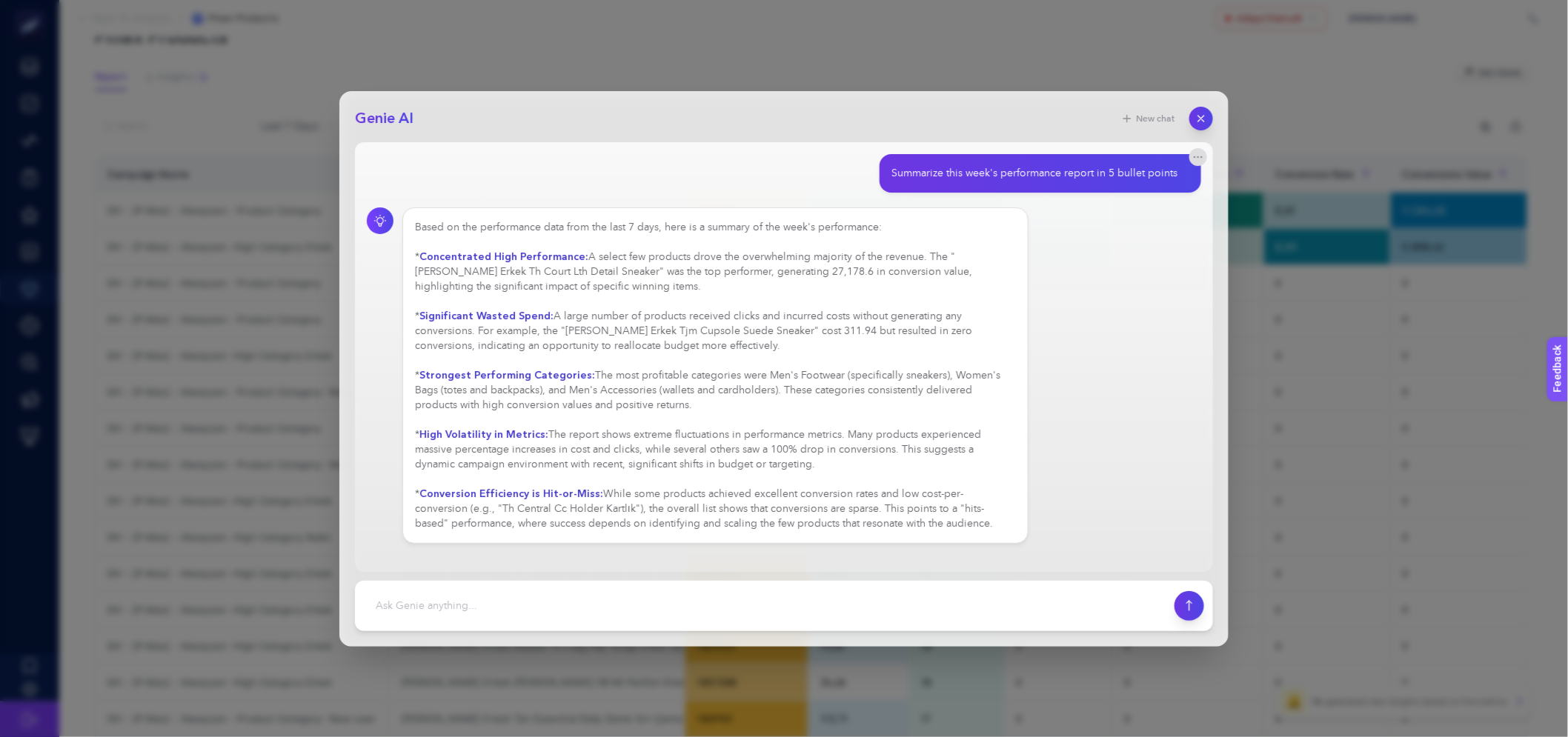
click at [495, 630] on footer at bounding box center [784, 606] width 858 height 50
click at [494, 624] on footer at bounding box center [784, 606] width 858 height 50
click at [499, 610] on textarea at bounding box center [765, 606] width 802 height 32
type textarea "[DEMOGRAPHIC_DATA]çe yazar mısın"
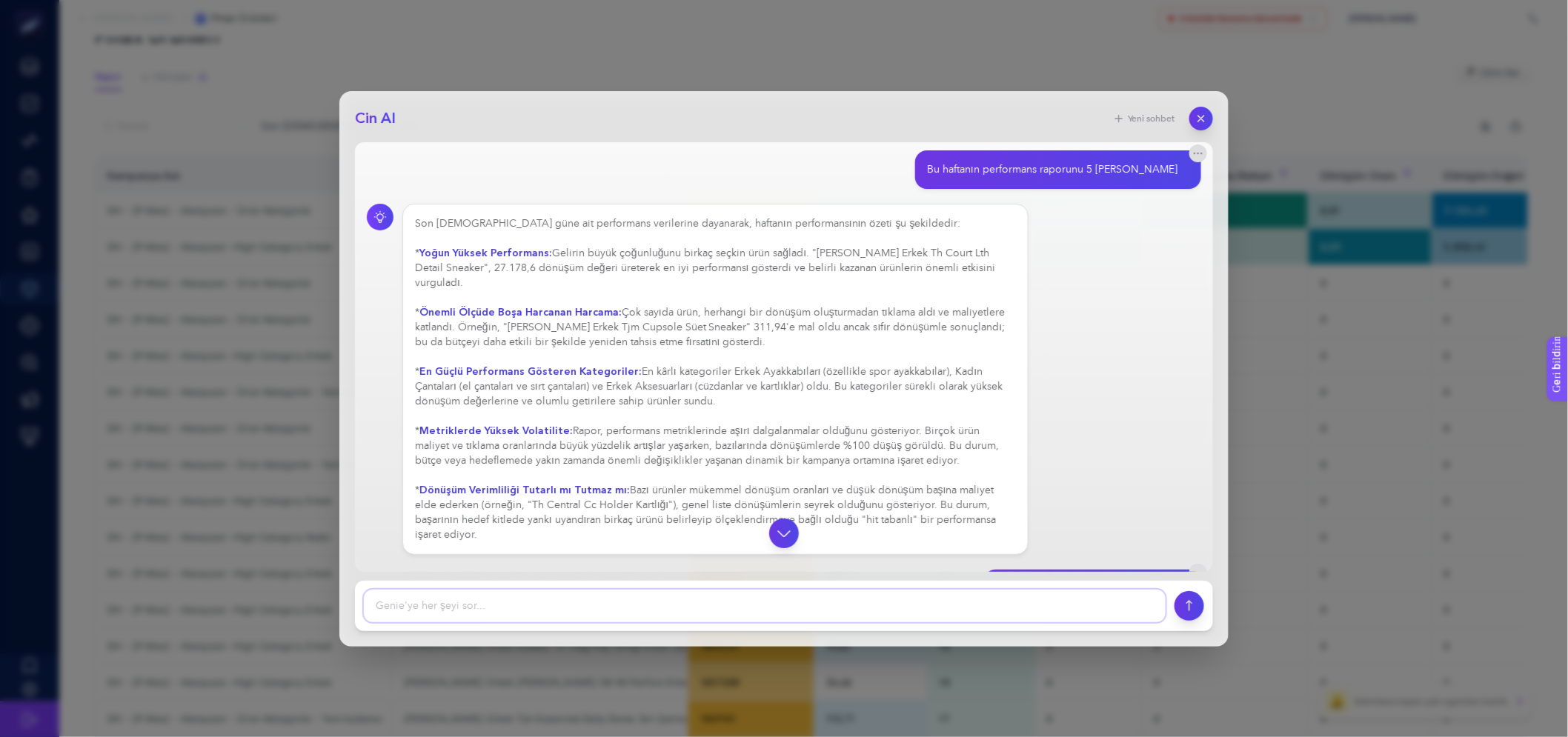
scroll to position [0, 0]
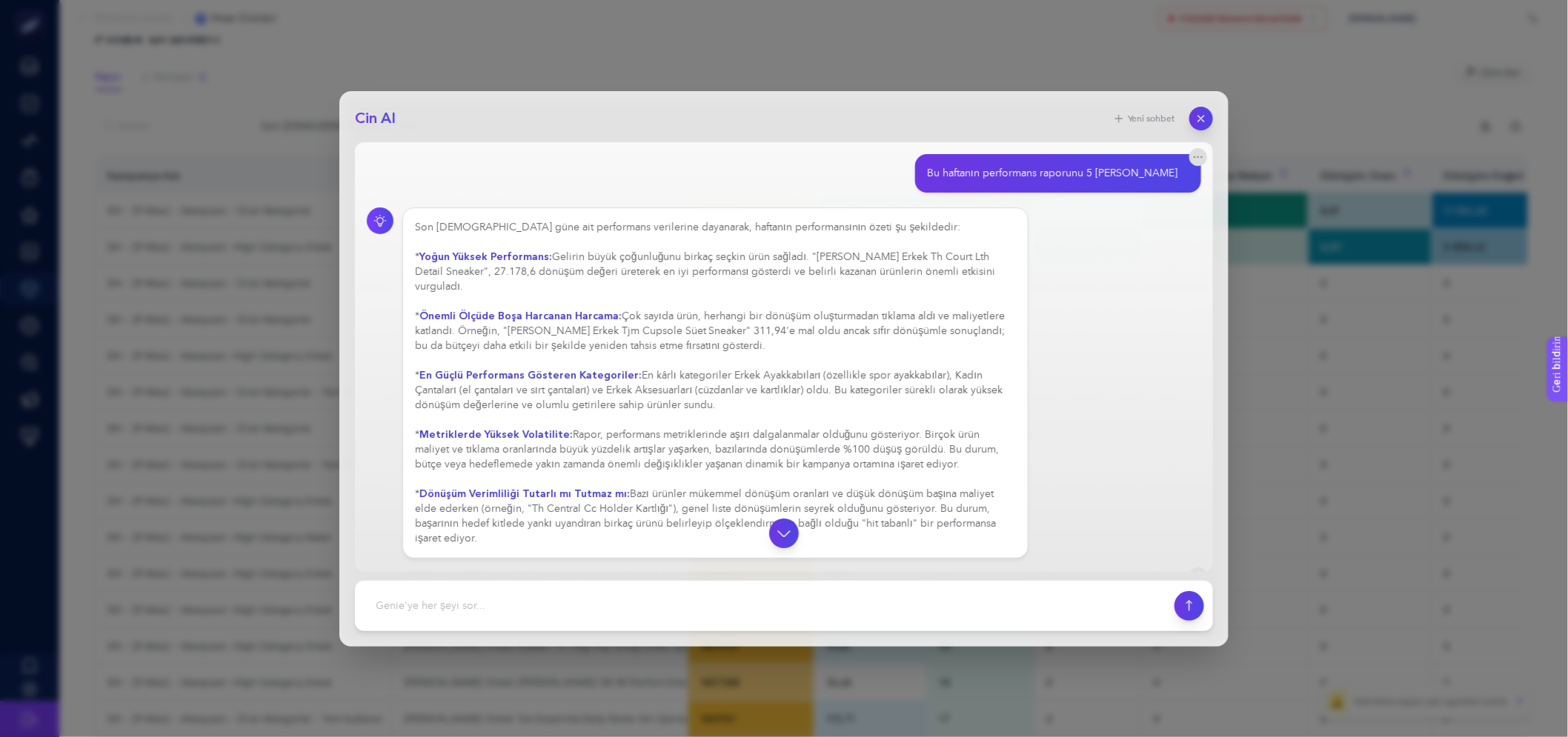
click at [1084, 574] on div "Son [DEMOGRAPHIC_DATA] güne ait performans verilerine dayanarak, haftanın perfo…" at bounding box center [784, 593] width 834 height 39
click at [828, 255] on font "Gelirin büyük çoğunluğunu birkaç seçkin ürün sağladı. "[PERSON_NAME] Erkek Th C…" at bounding box center [705, 272] width 581 height 40
click at [771, 274] on font "Gelirin büyük çoğunluğunu birkaç seçkin ürün sağladı. "[PERSON_NAME] Erkek Th C…" at bounding box center [705, 272] width 581 height 40
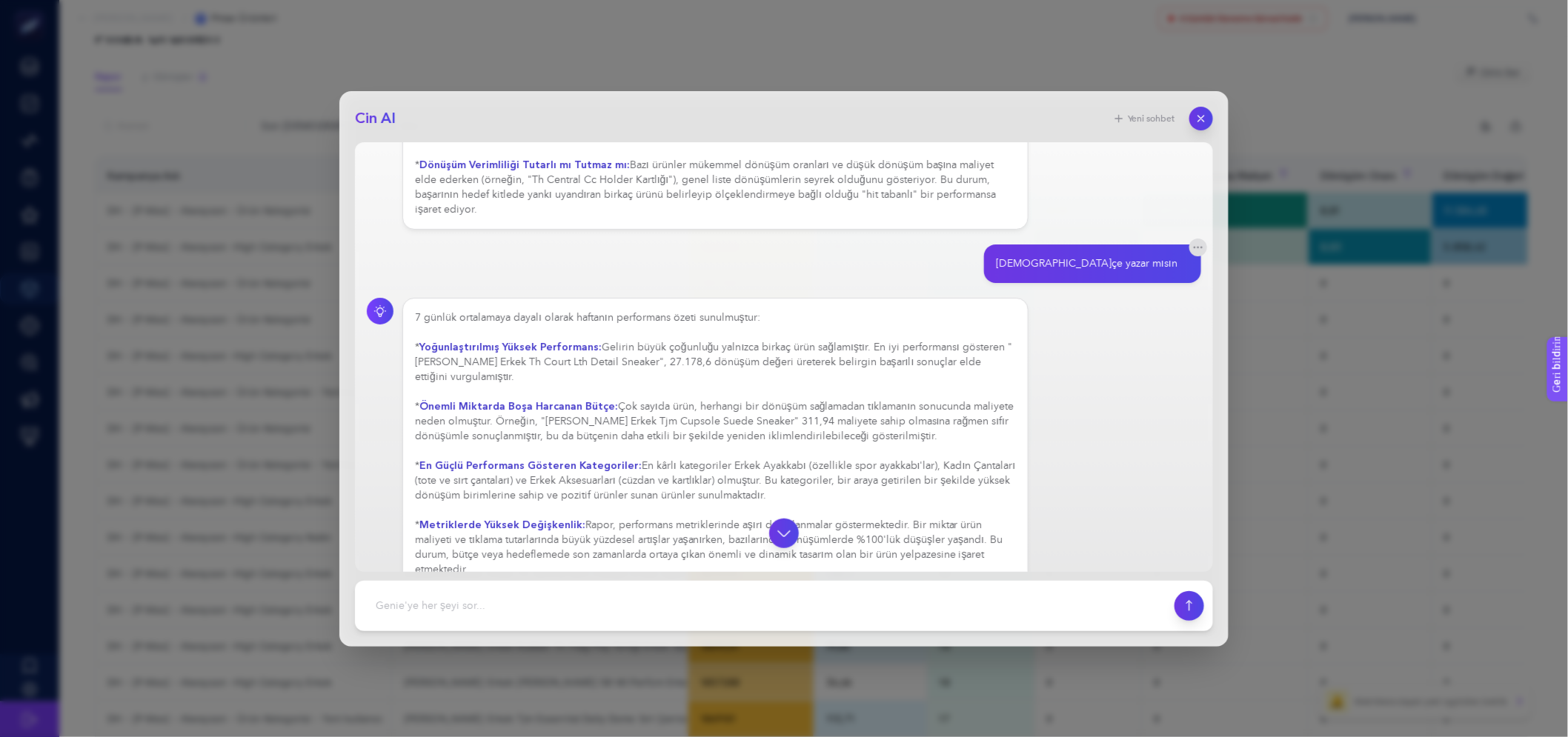
scroll to position [246, 0]
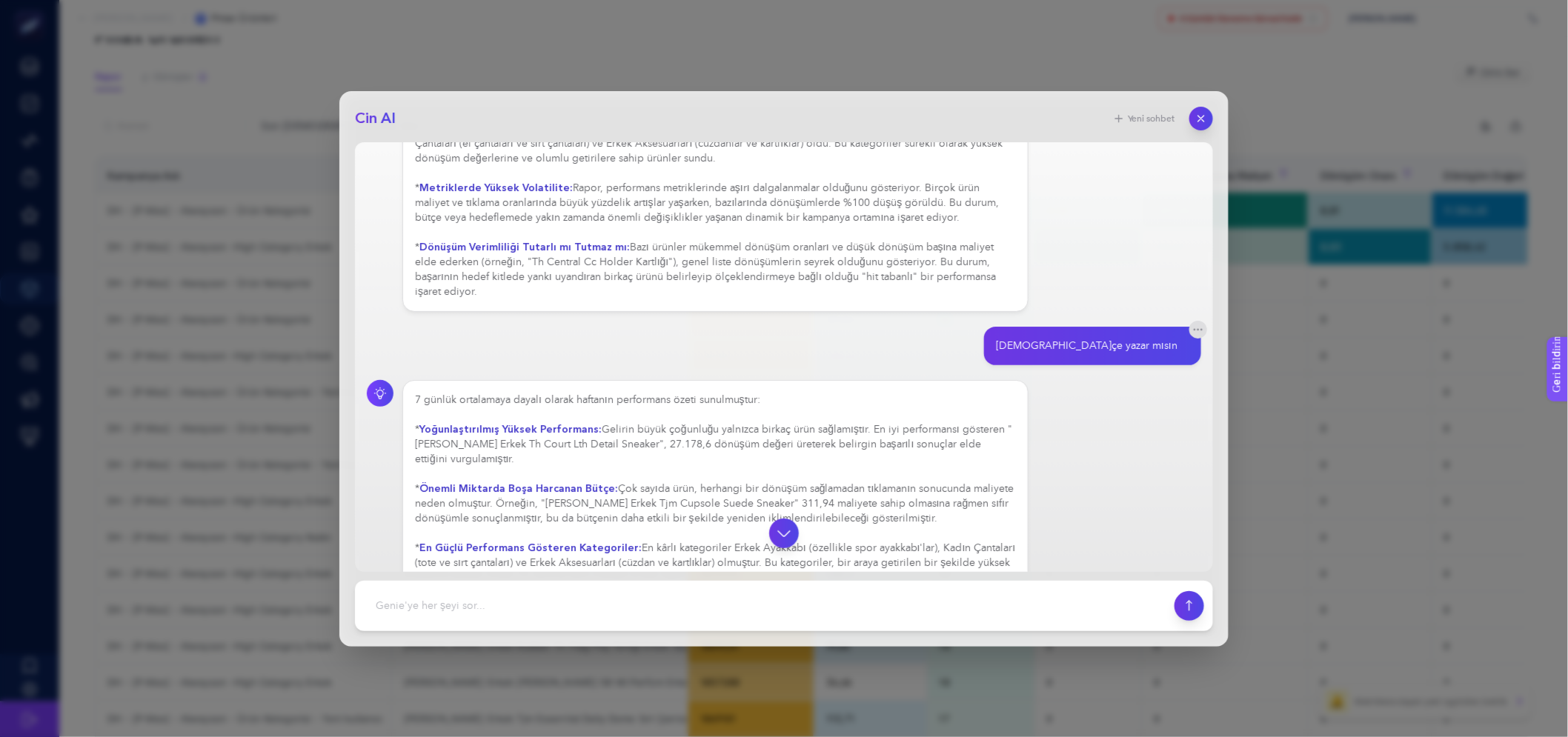
click at [1208, 113] on button "button" at bounding box center [1201, 118] width 23 height 23
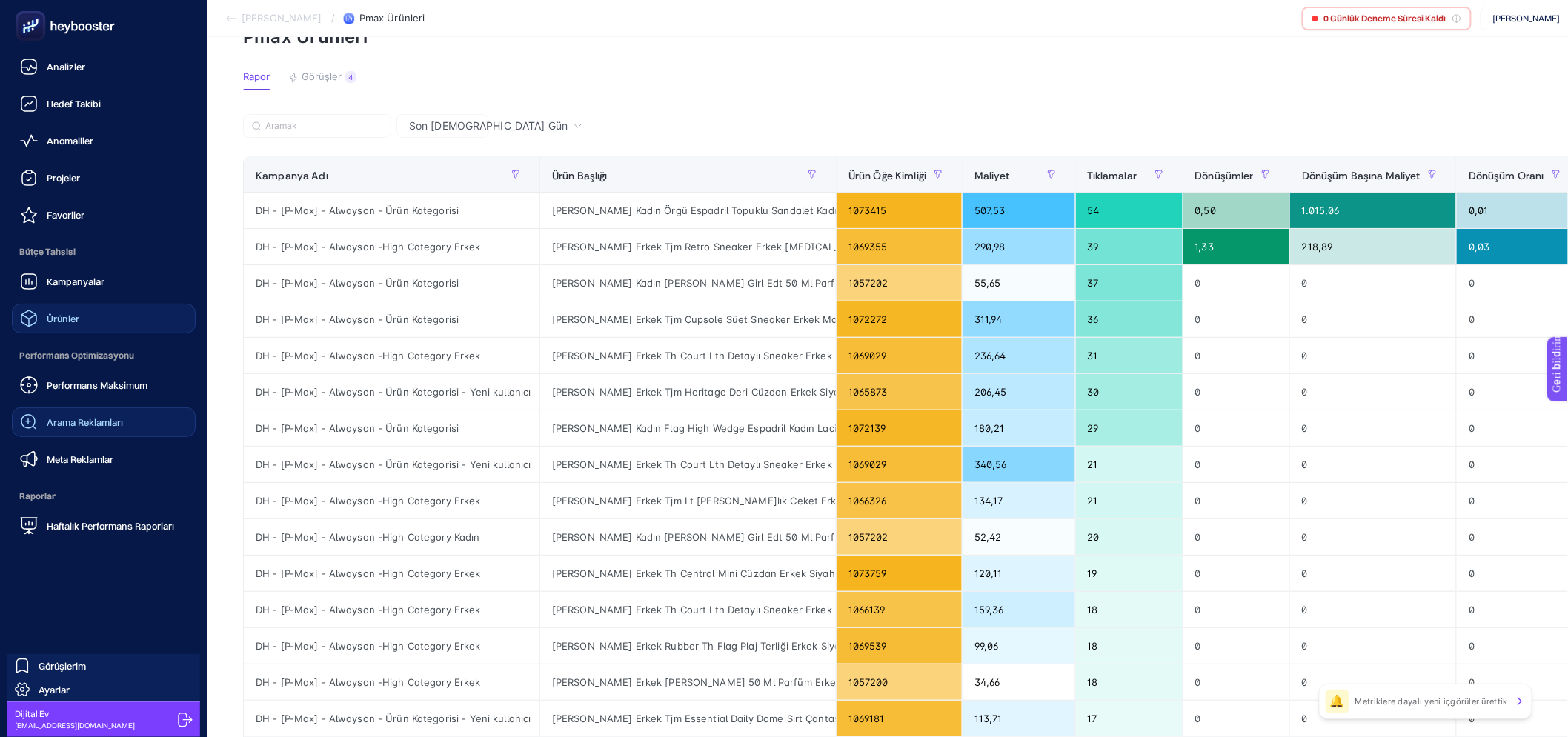
click at [106, 425] on font "Arama Reklamları" at bounding box center [85, 422] width 76 height 12
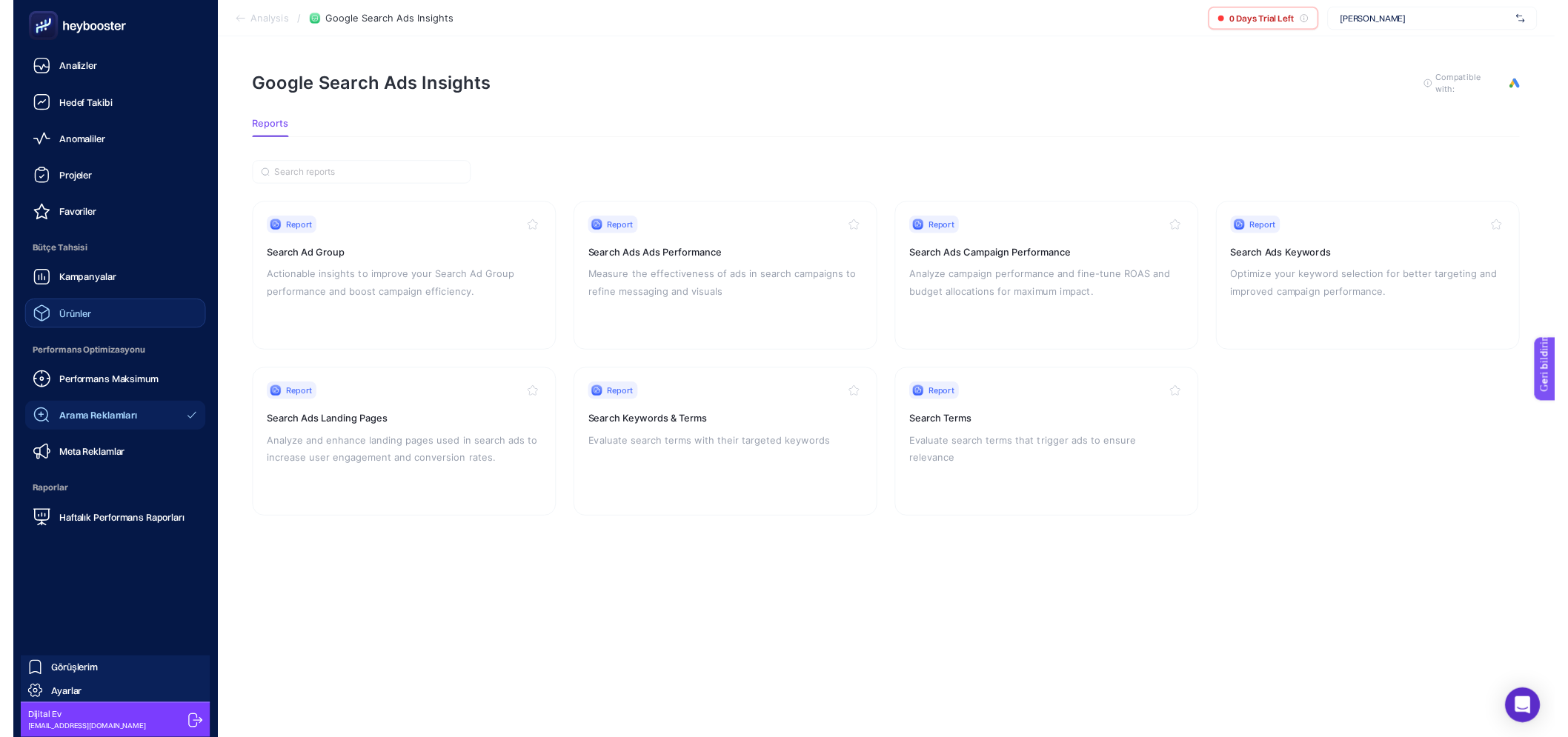
scroll to position [12, 0]
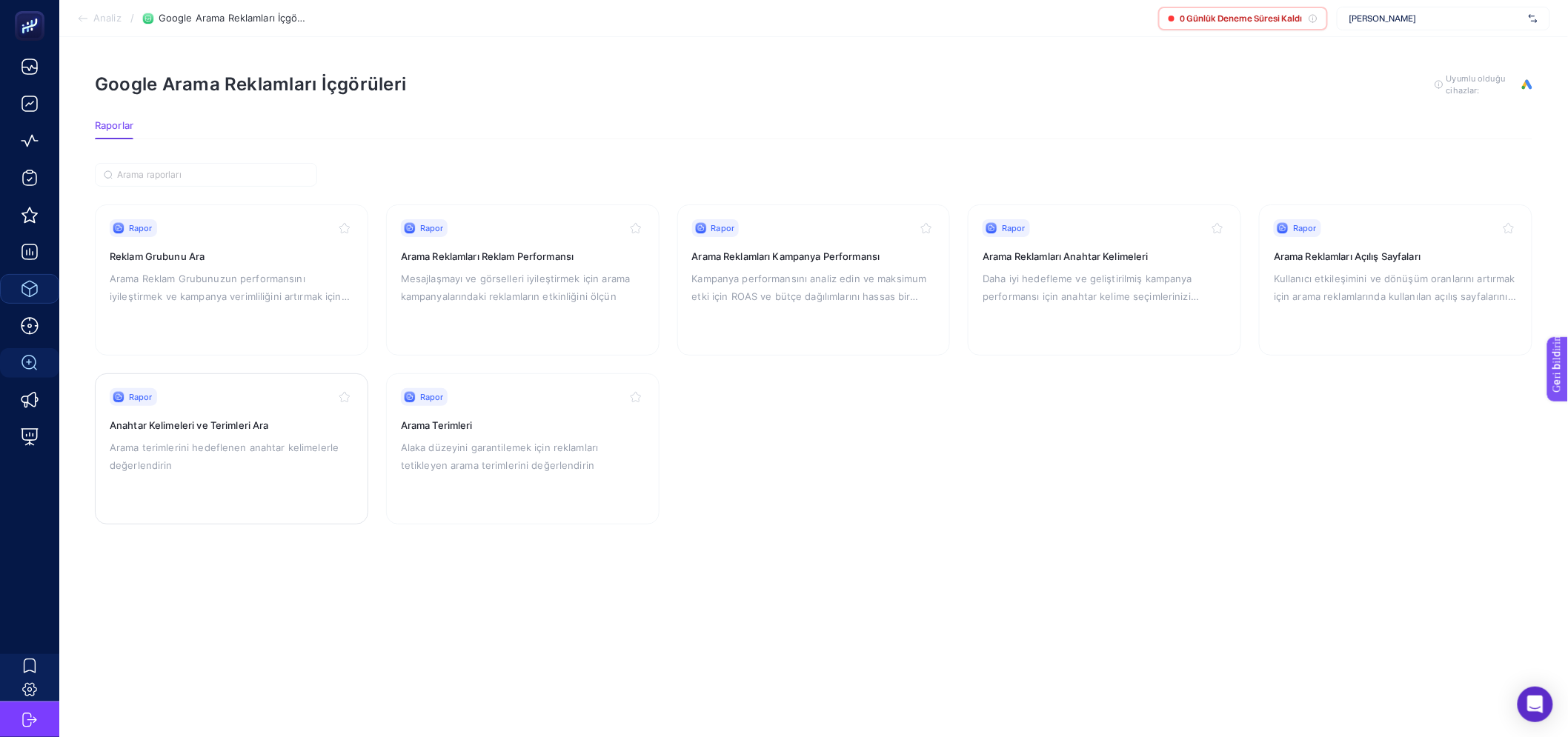
click at [284, 418] on h3 "Anahtar Kelimeleri ve Terimleri Ara" at bounding box center [232, 425] width 244 height 15
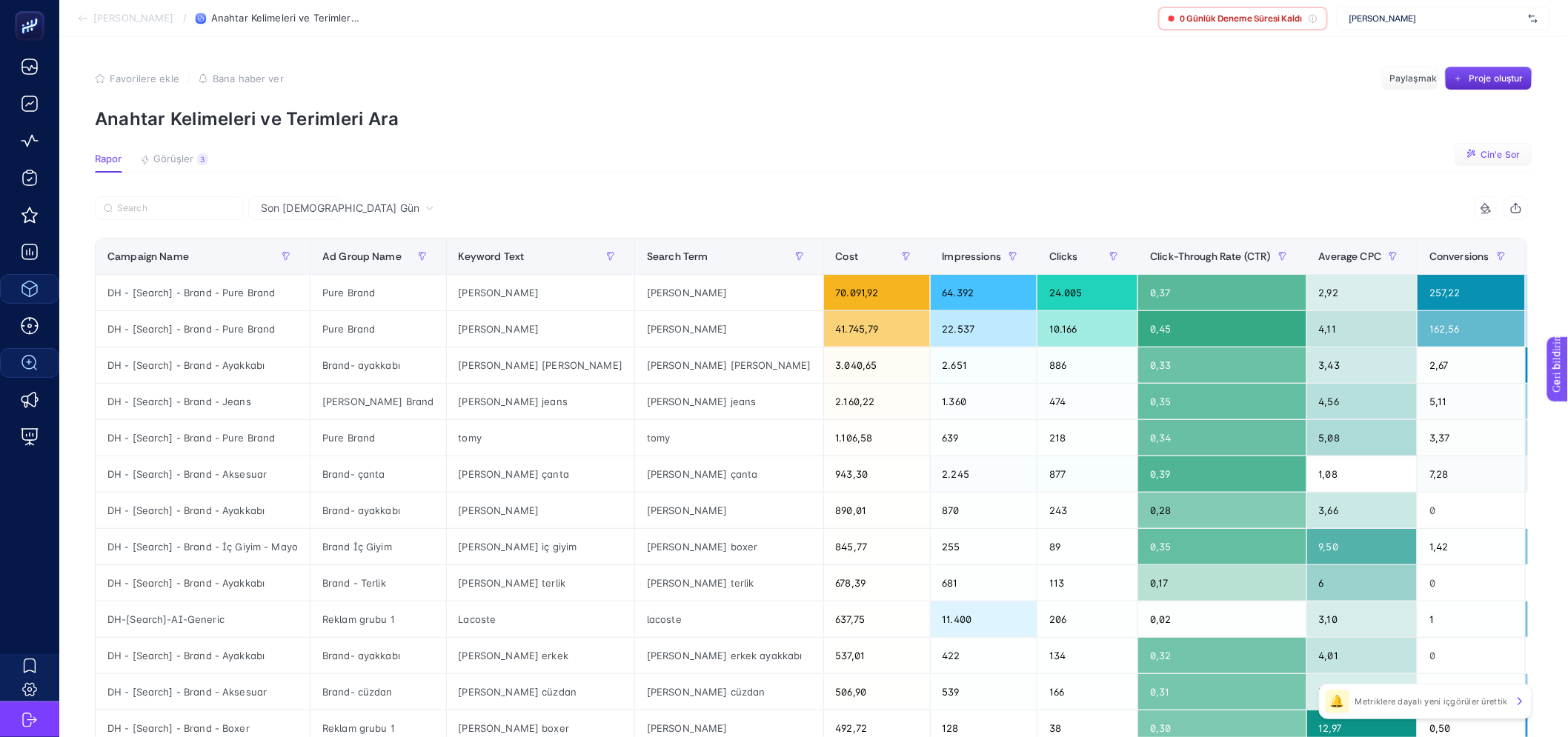
click at [1502, 161] on button "Cin'e Sor" at bounding box center [1494, 154] width 78 height 23
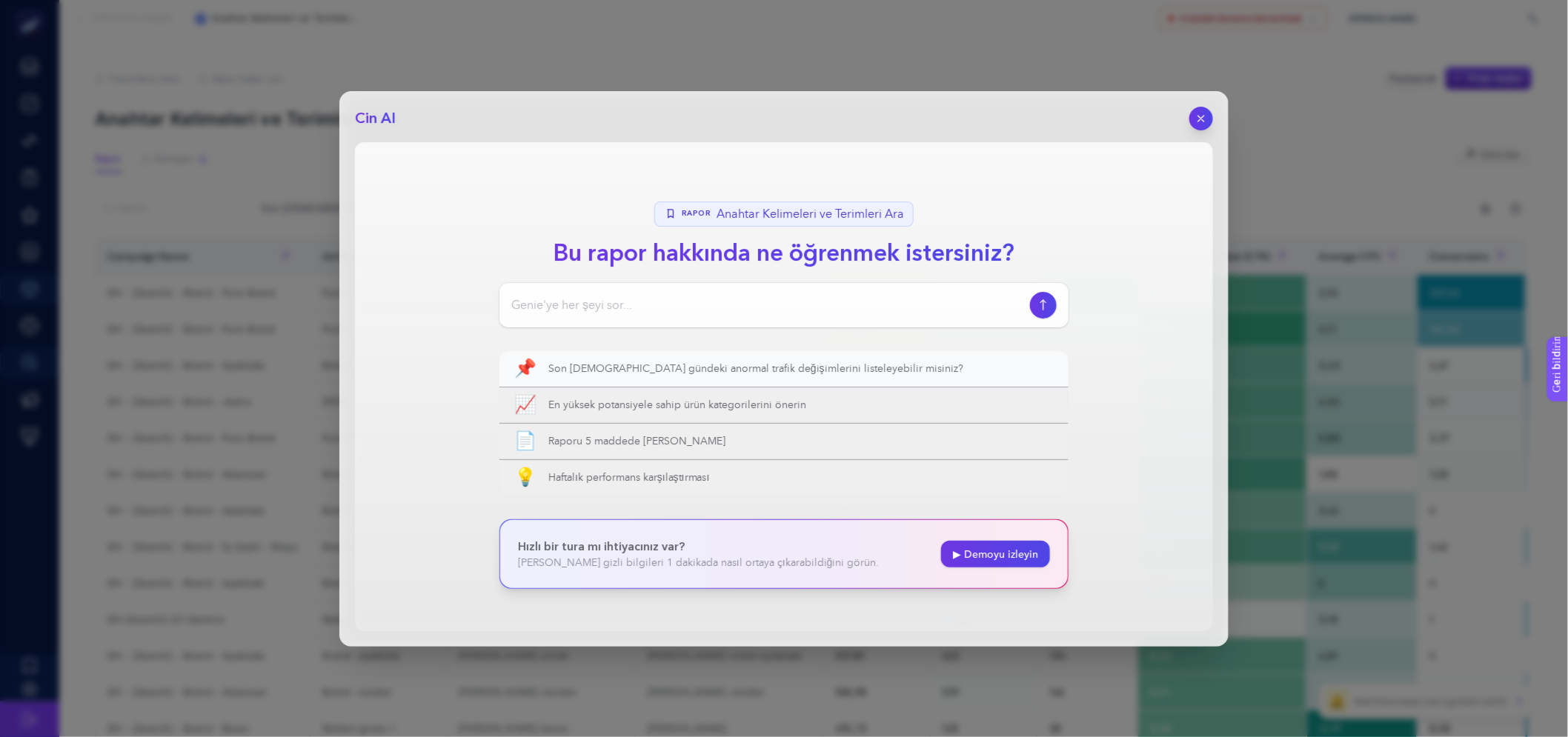
click at [710, 371] on font "Son [DEMOGRAPHIC_DATA] gündeki anormal trafik değişimlerini listeleyebilir misi…" at bounding box center [756, 368] width 415 height 11
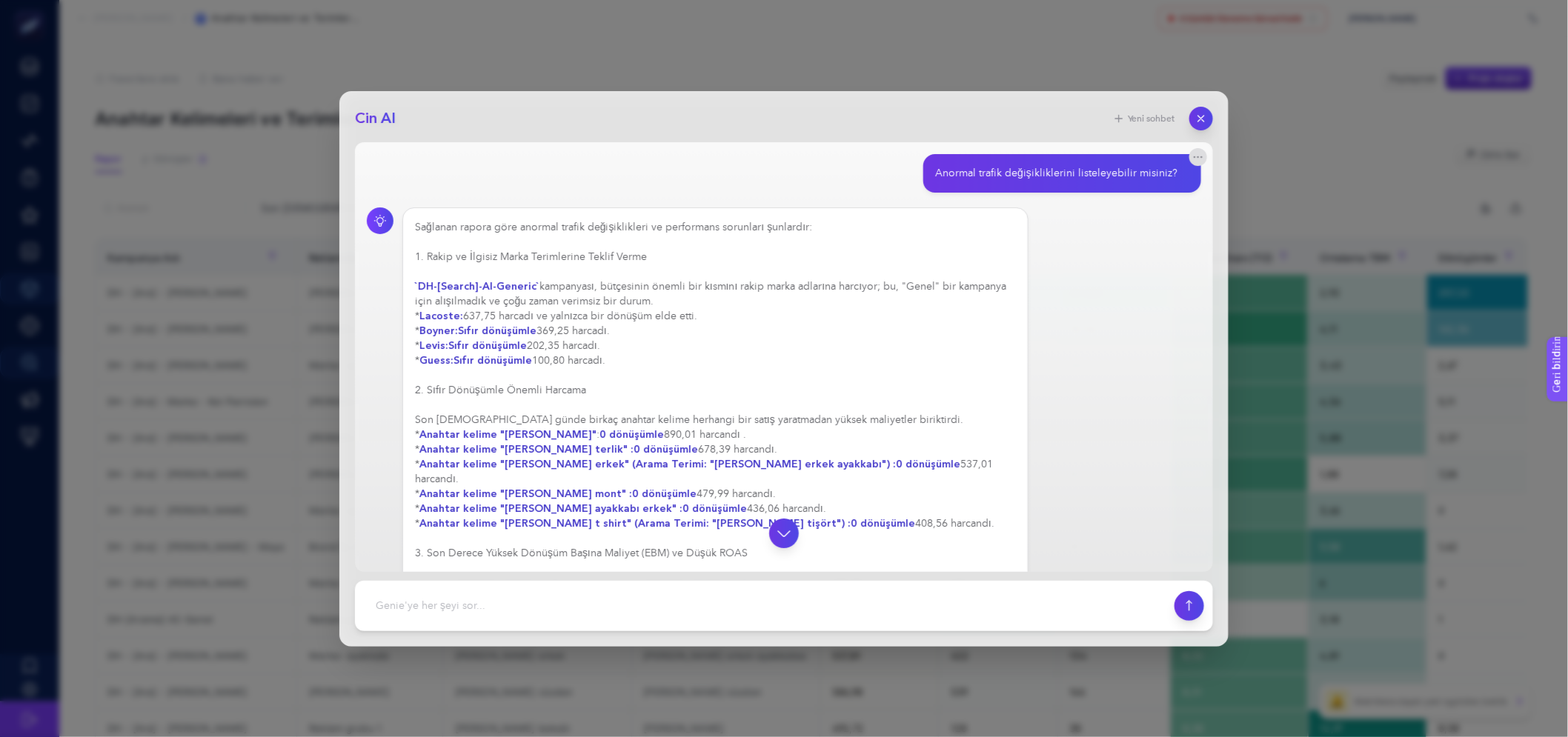
click at [662, 326] on div "Sağlanan rapora göre anormal trafik değişiklikleri ve performans sorunları şunl…" at bounding box center [715, 538] width 601 height 638
click at [665, 322] on font "637,75 harcadı ve yalnızca bir dönüşüm elde etti." at bounding box center [580, 316] width 234 height 11
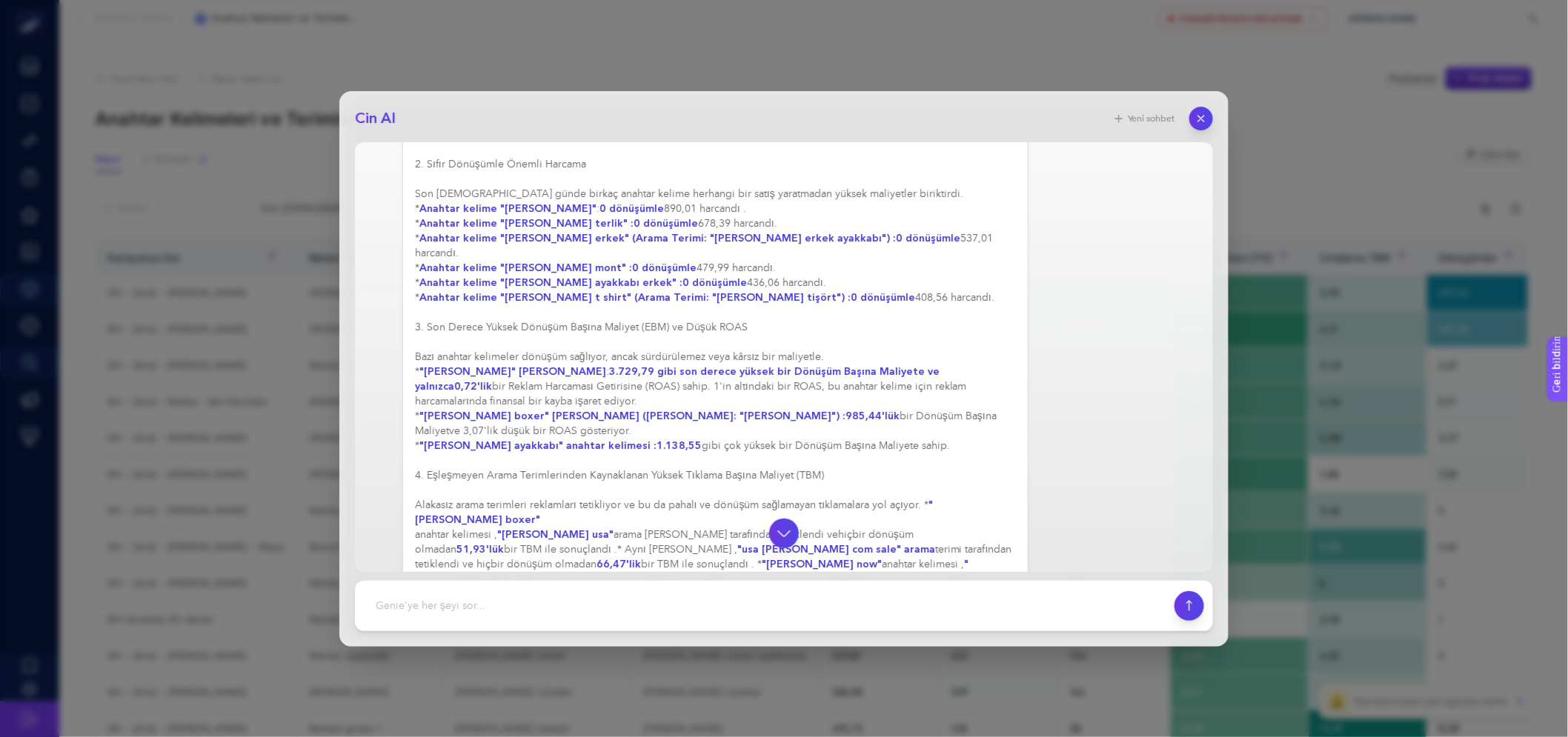
scroll to position [217, 0]
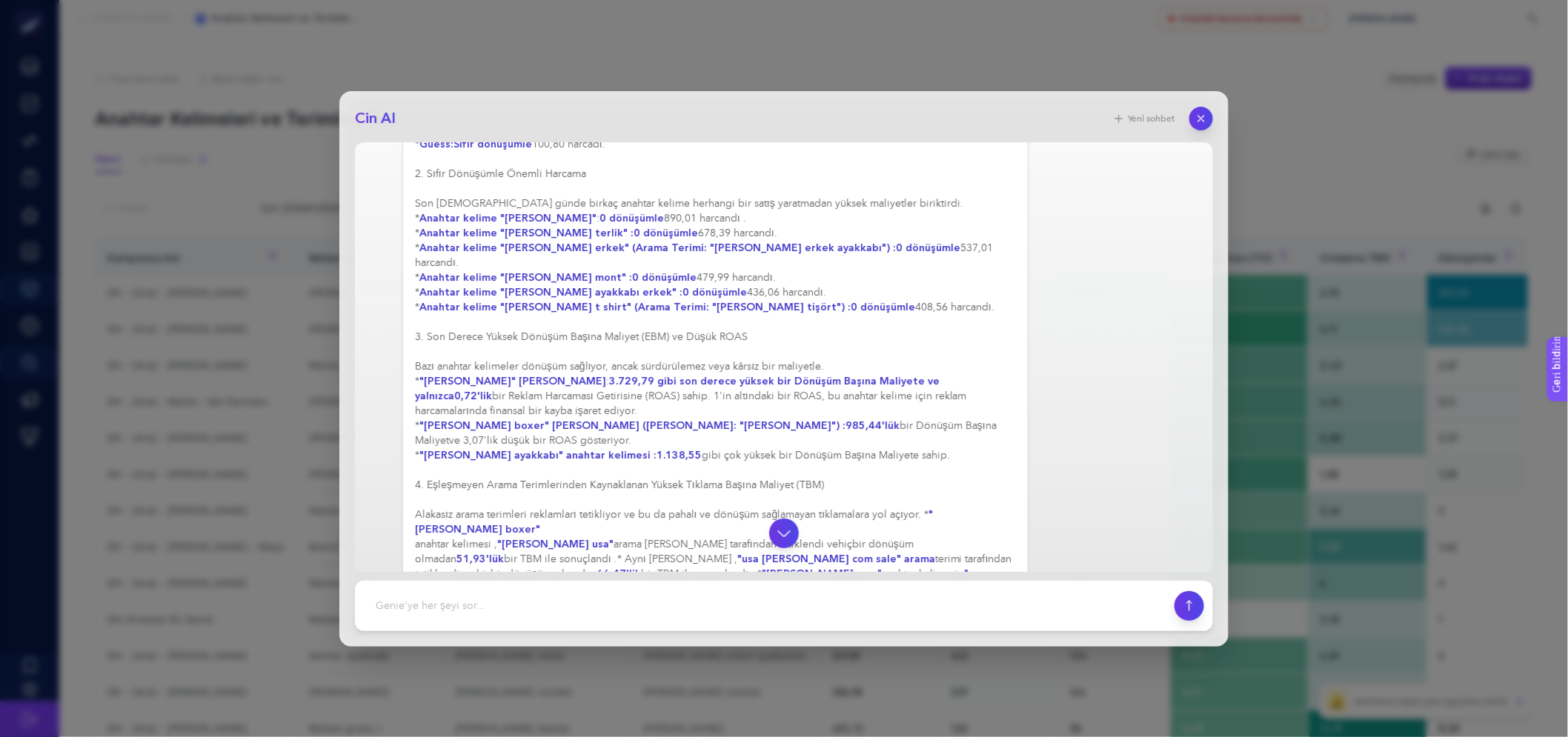
click at [1144, 359] on div "Sağlanan rapora göre anormal trafik değişiklikleri ve performans sorunları şunl…" at bounding box center [784, 322] width 834 height 663
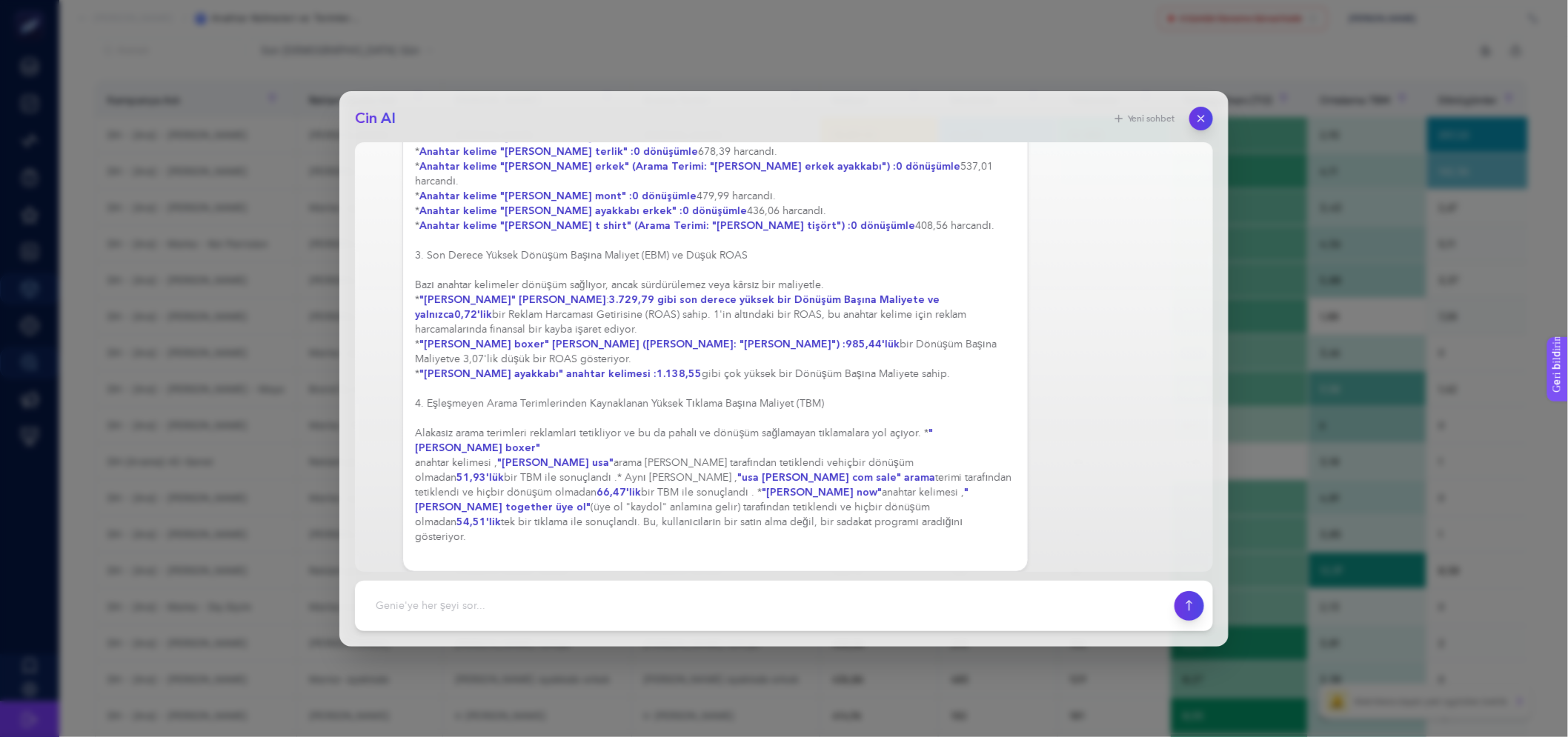
scroll to position [165, 0]
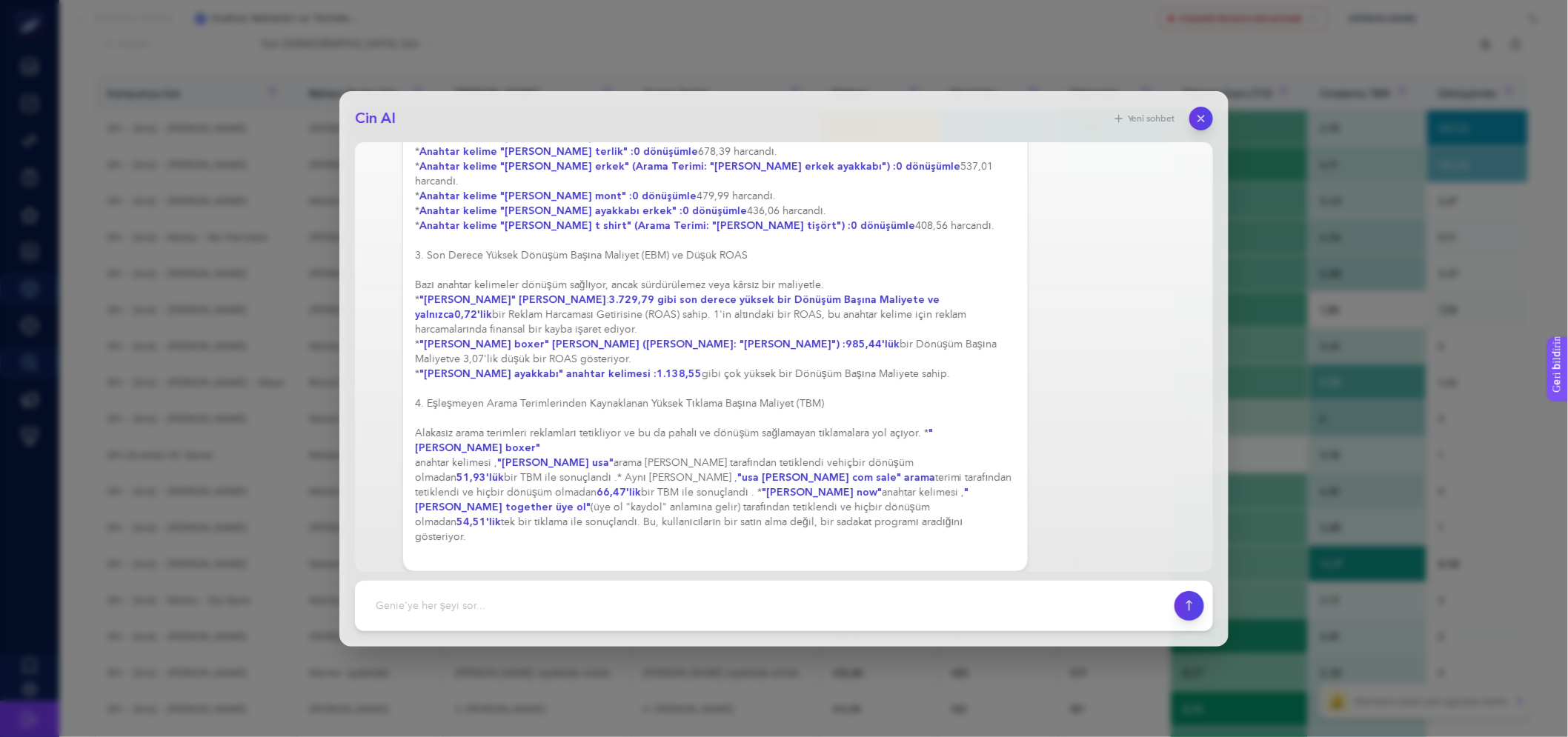
click at [761, 458] on font "arama [PERSON_NAME] tarafından tetiklendi ve" at bounding box center [726, 463] width 225 height 11
click at [1196, 127] on button "button" at bounding box center [1201, 118] width 25 height 25
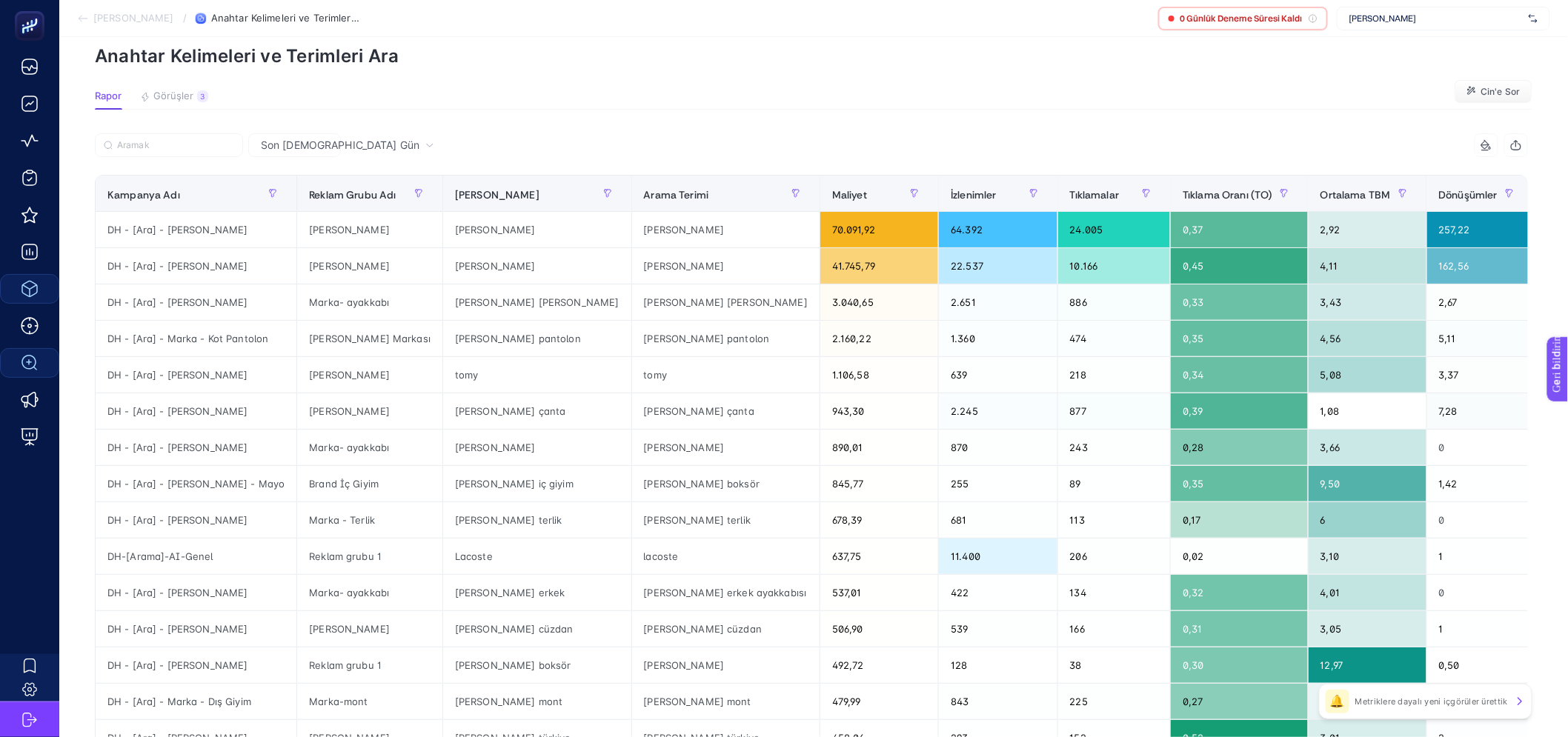
scroll to position [0, 0]
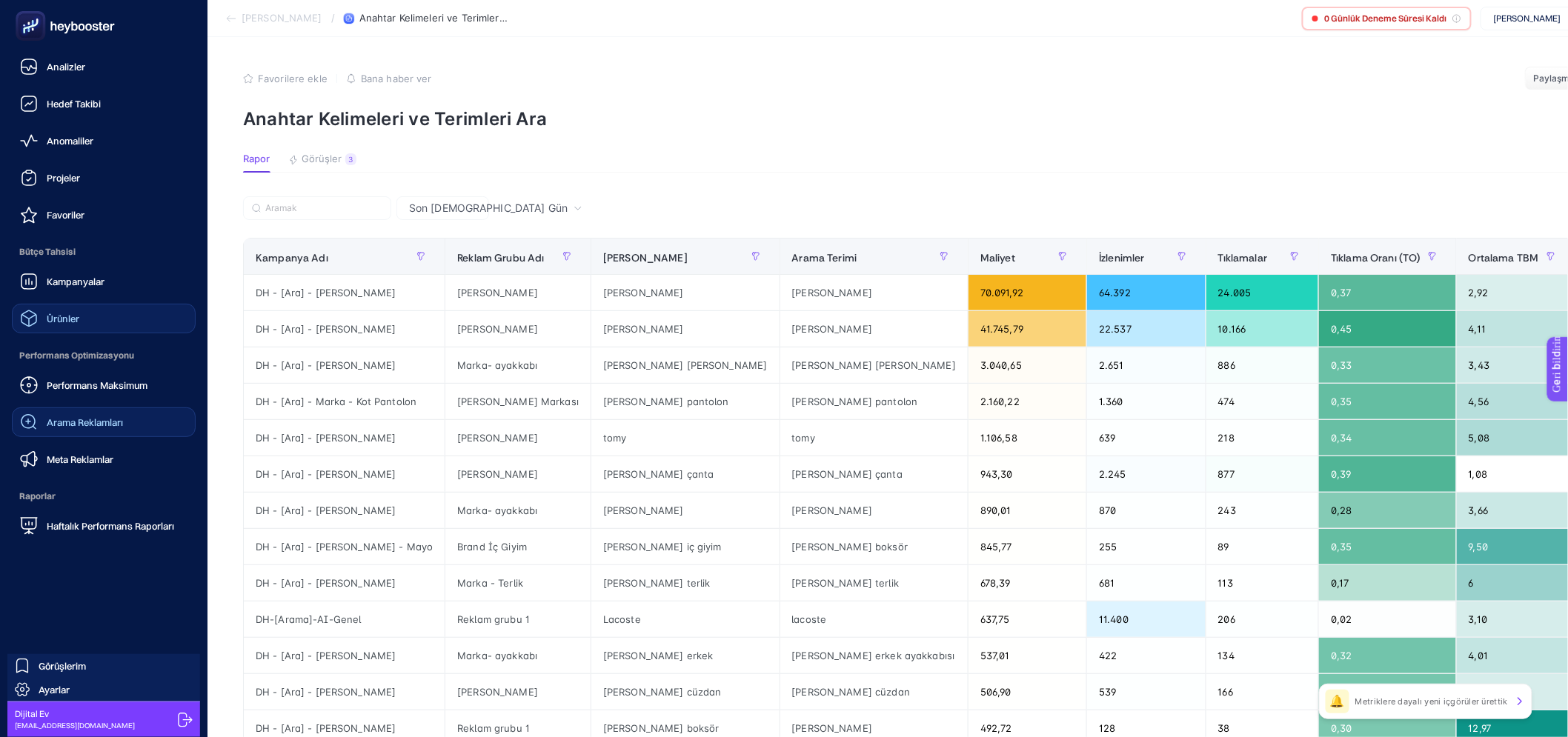
click at [65, 431] on div "Arama Reklamları" at bounding box center [71, 423] width 103 height 18
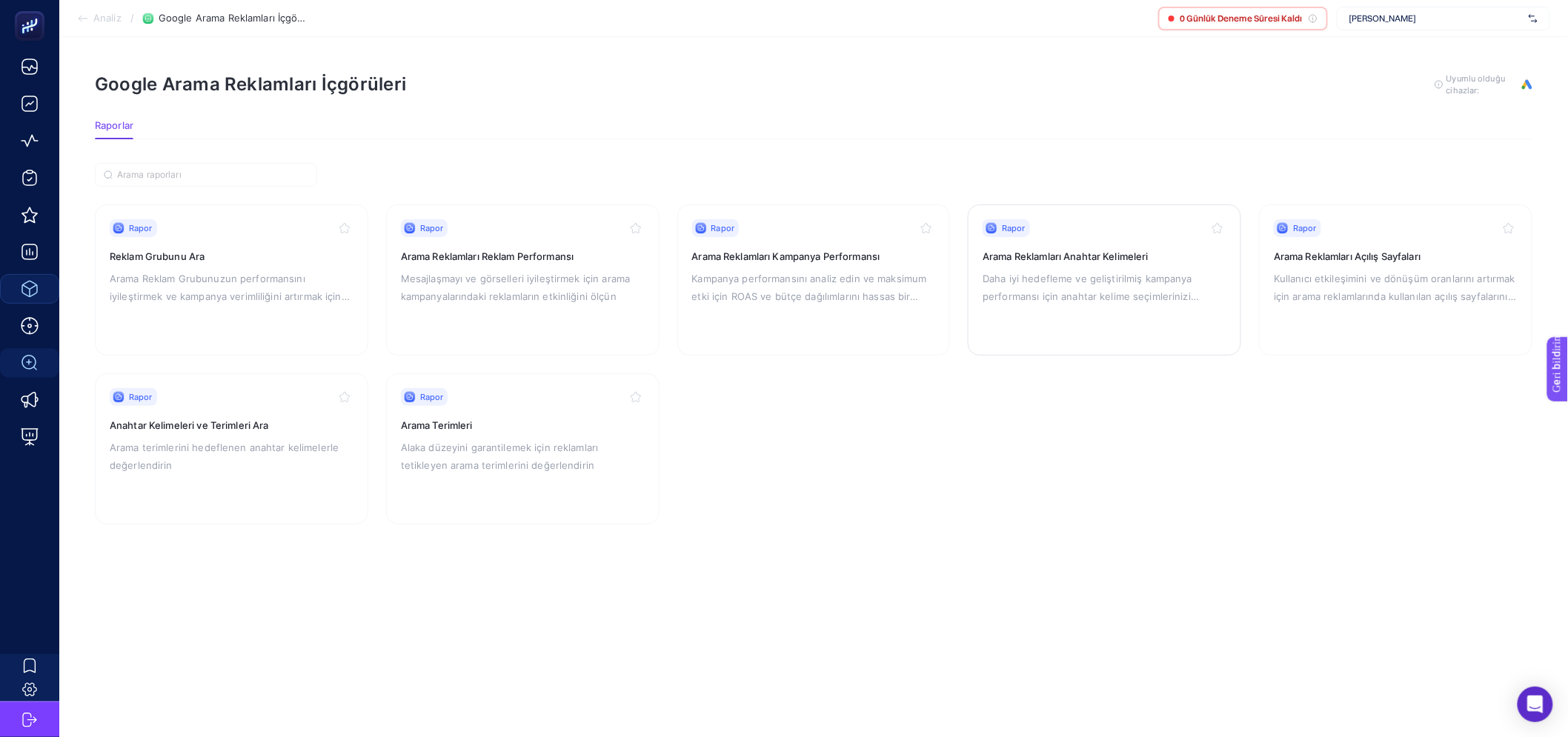
click at [1093, 305] on p "Daha iyi hedefleme ve geliştirilmiş kampanya performansı için anahtar kelime se…" at bounding box center [1105, 288] width 244 height 36
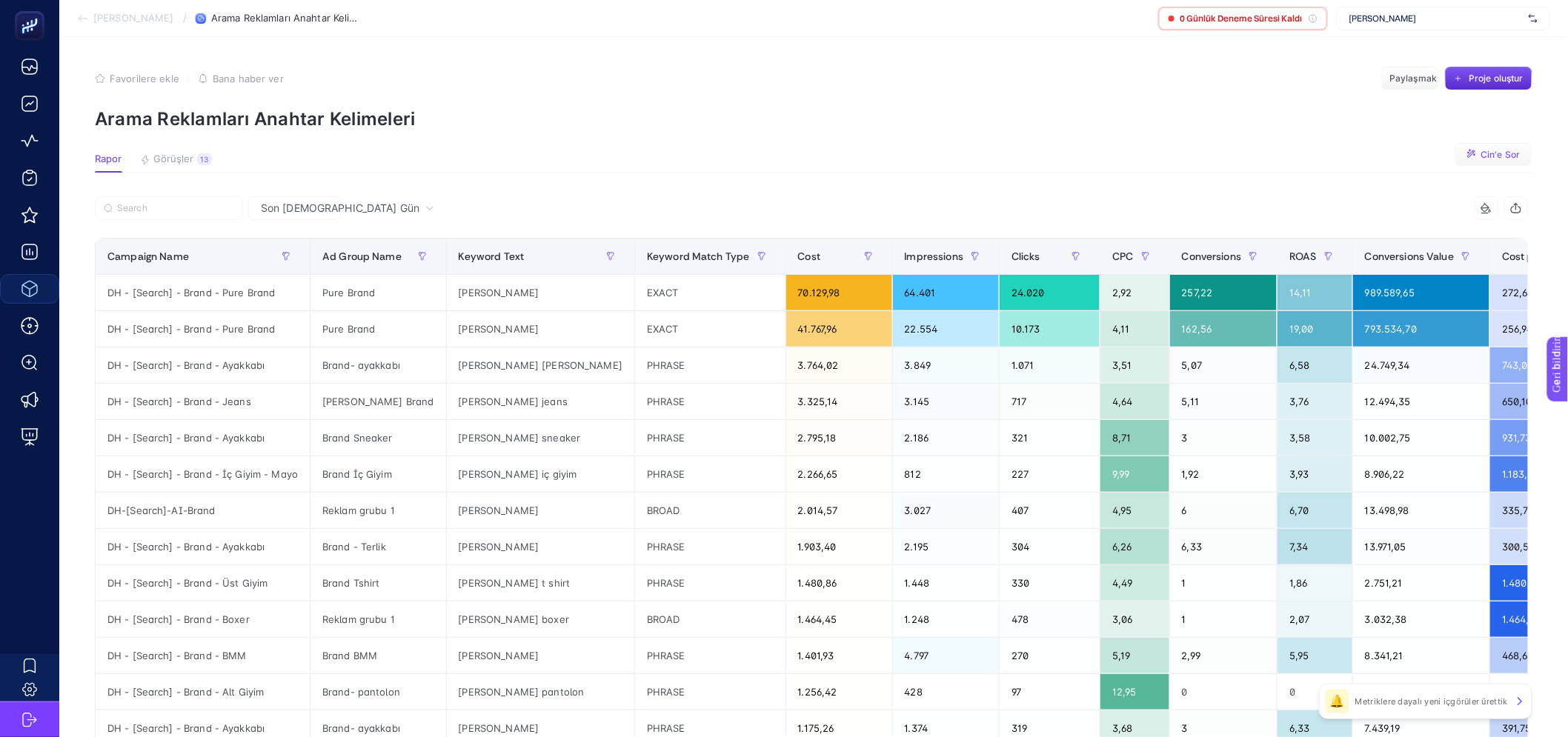
click at [1517, 161] on button "Cin'e Sor" at bounding box center [1494, 154] width 78 height 23
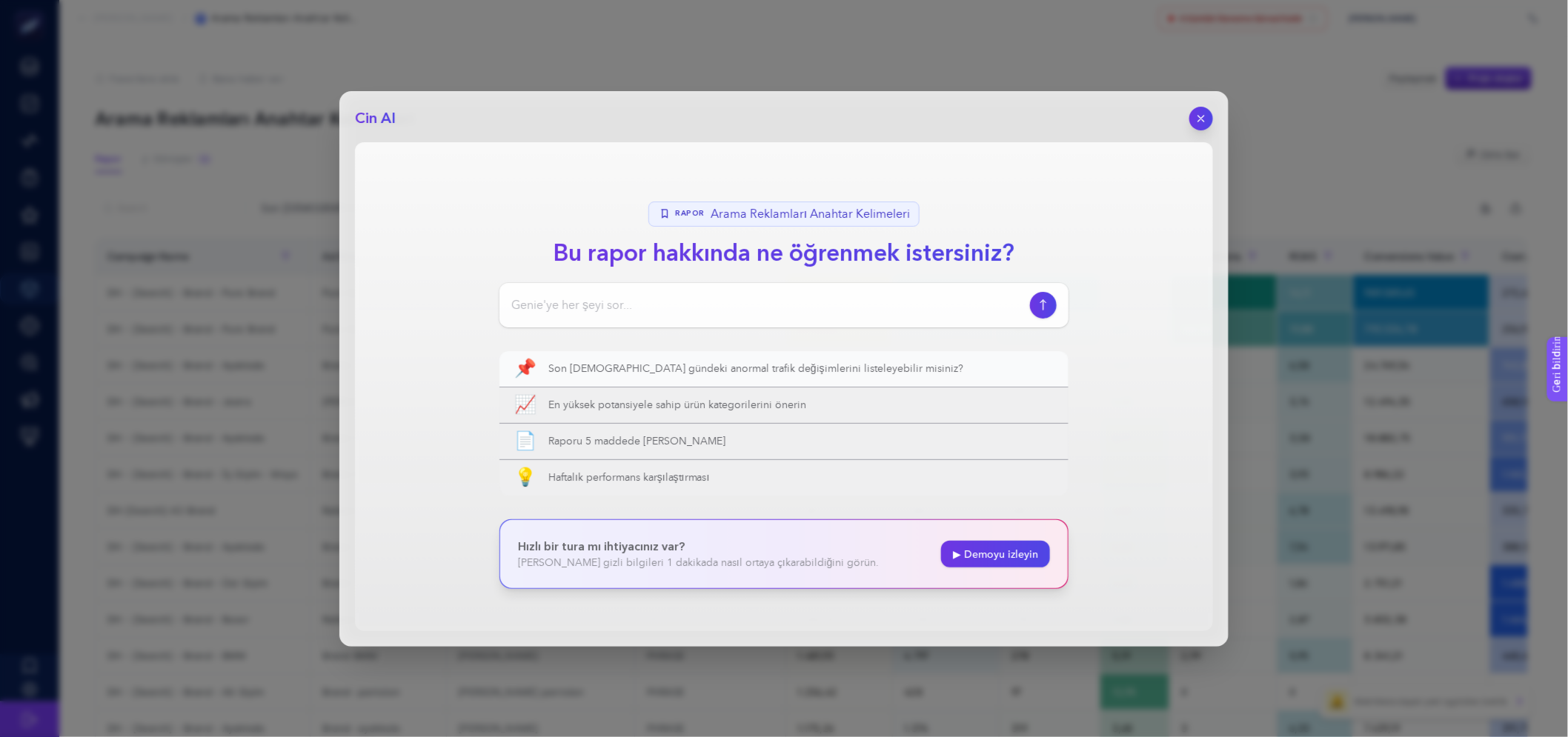
click at [860, 374] on span "Son [DEMOGRAPHIC_DATA] gündeki anormal trafik değişimlerini listeleyebilir misi…" at bounding box center [801, 368] width 505 height 15
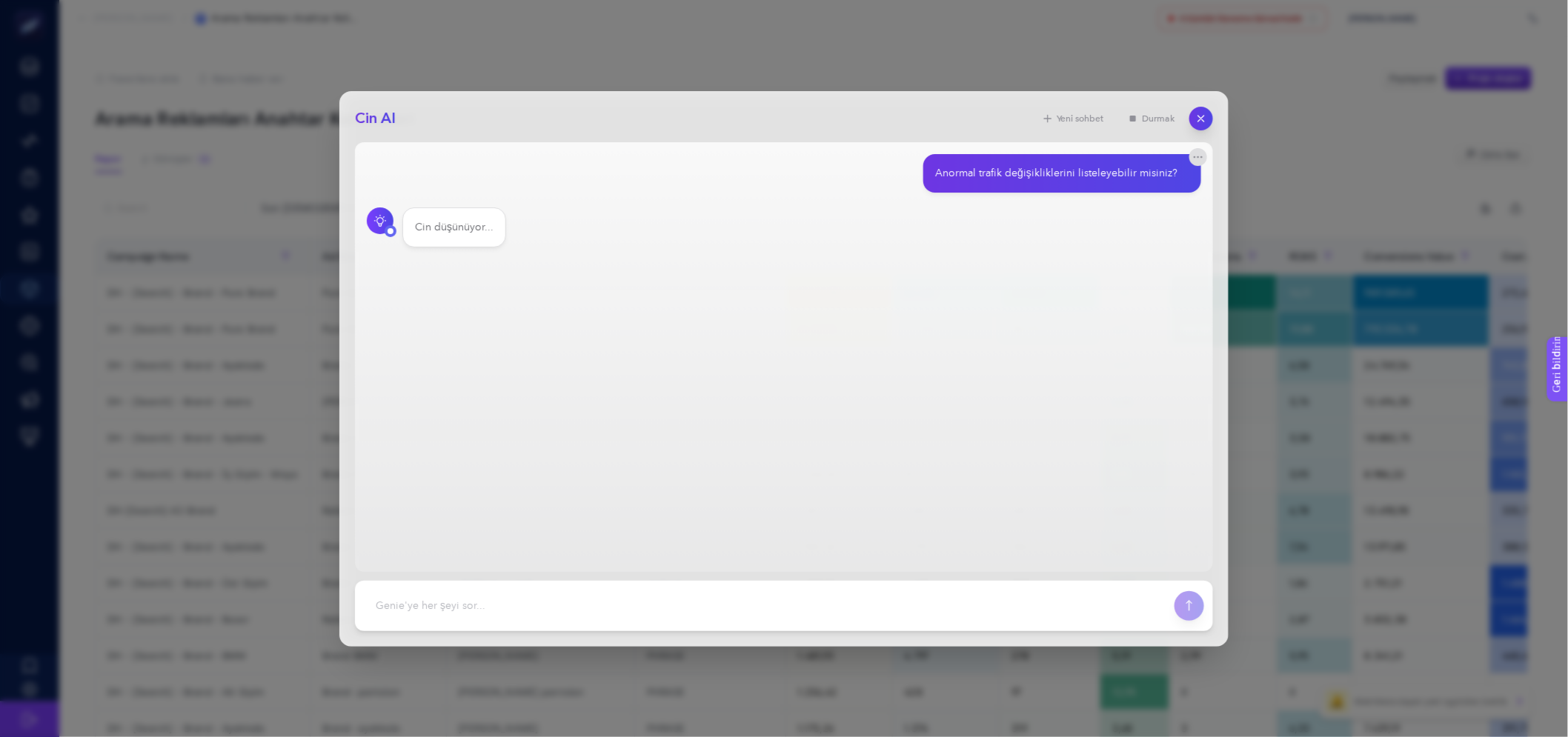
click at [635, 498] on main "Anormal trafik değişikliklerini listeleyebilir misiniz? Cin düşünüyor..." at bounding box center [784, 357] width 858 height 430
